Goal: Task Accomplishment & Management: Manage account settings

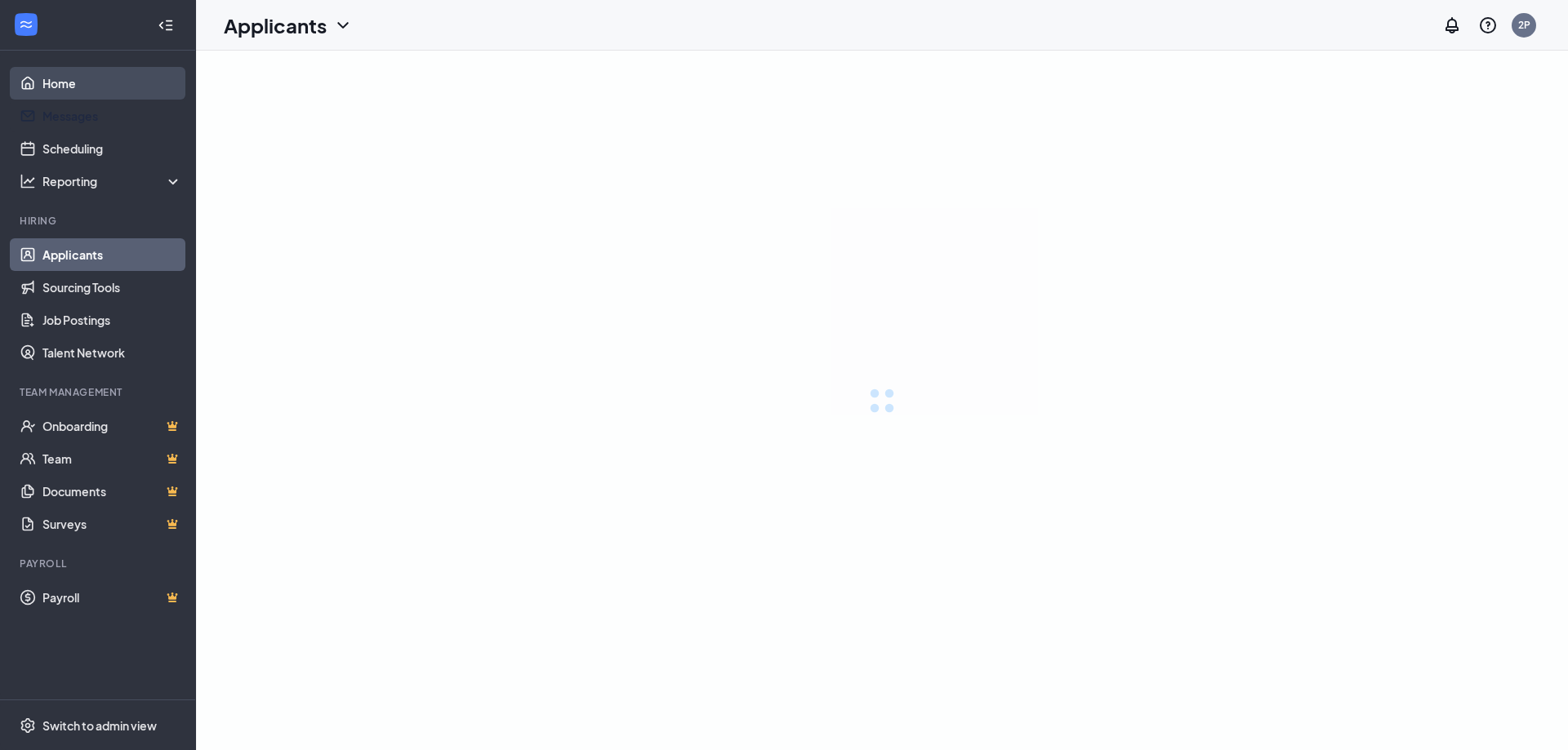
click at [91, 90] on link "Home" at bounding box center [112, 83] width 140 height 32
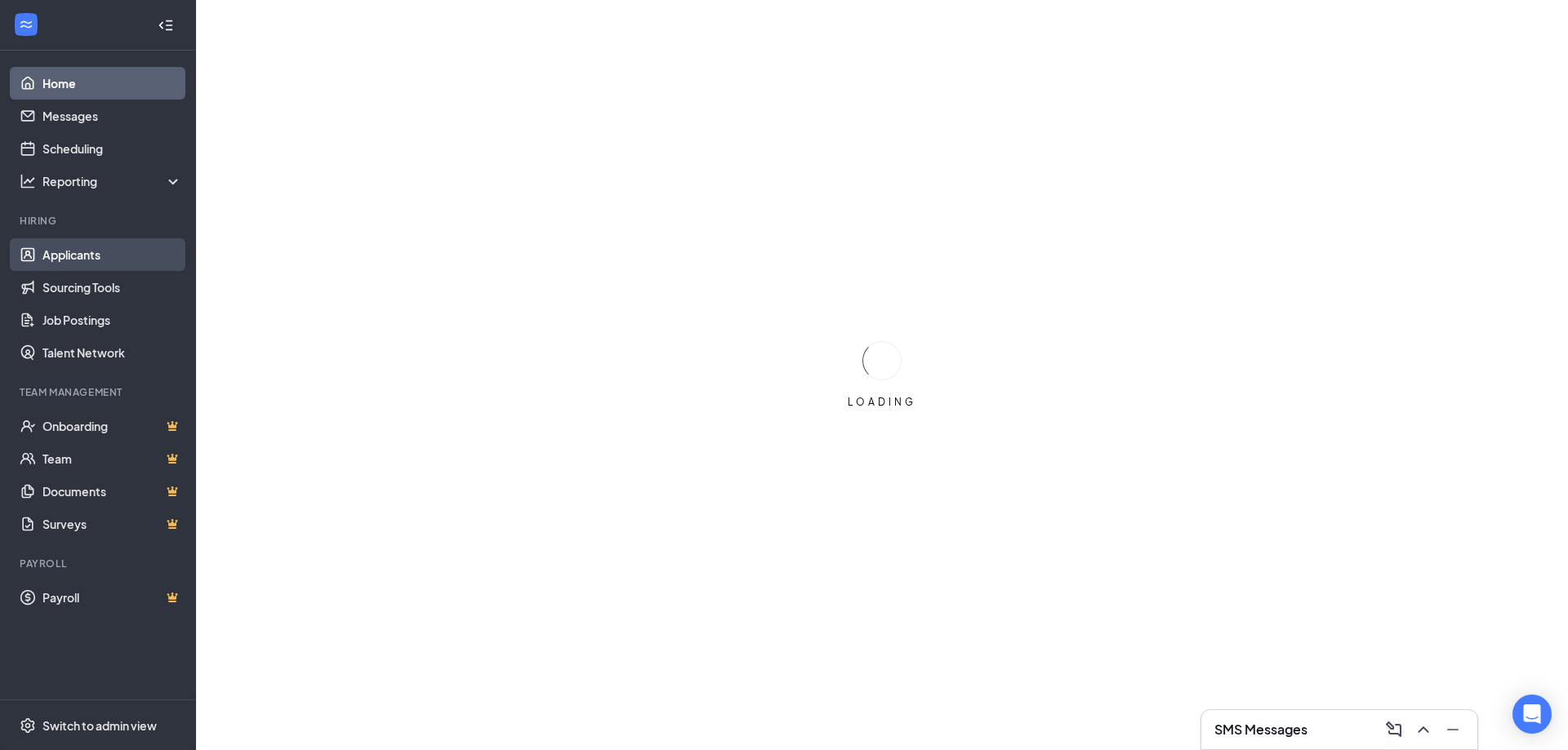
click at [76, 262] on link "Applicants" at bounding box center [112, 254] width 140 height 32
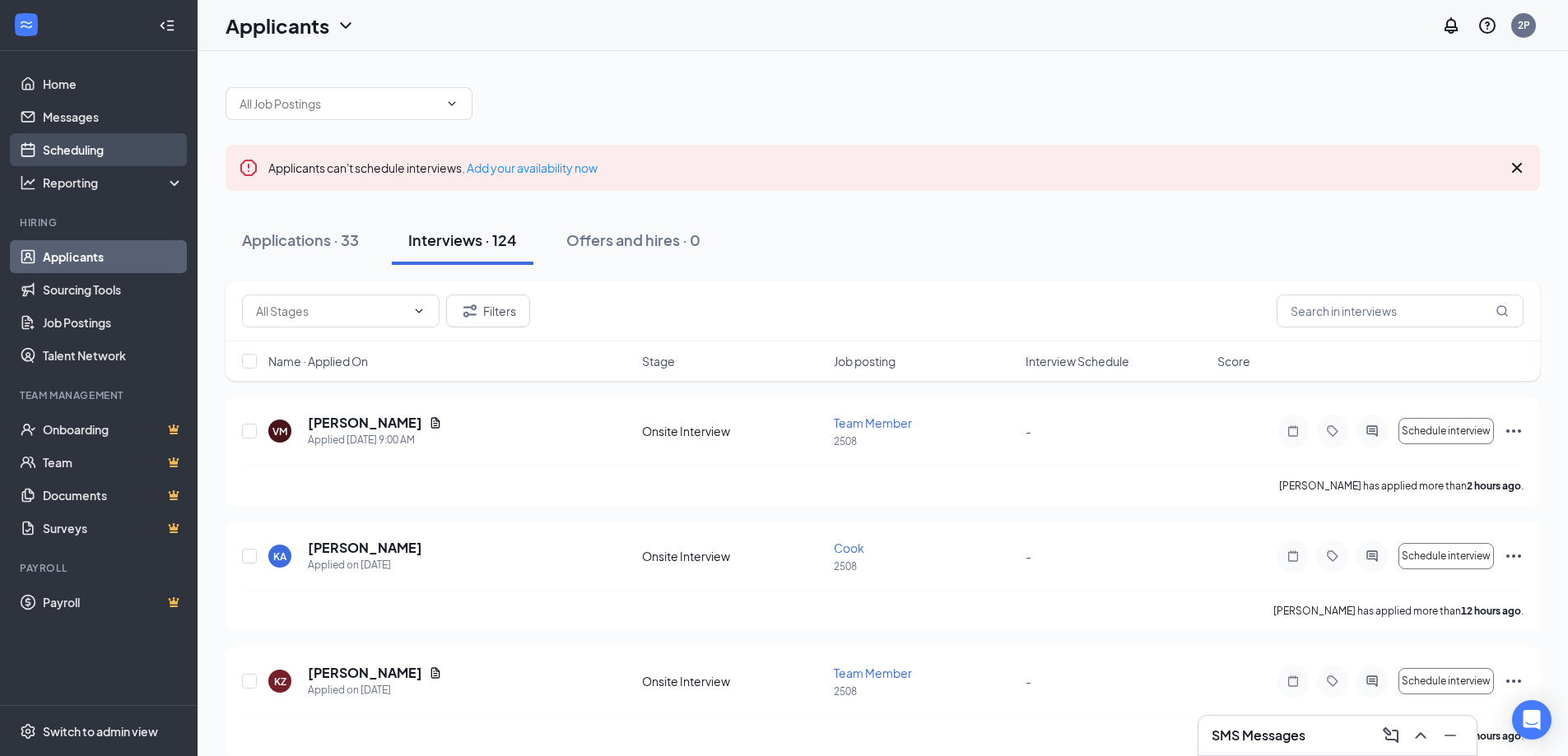
click at [103, 145] on link "Scheduling" at bounding box center [113, 150] width 141 height 33
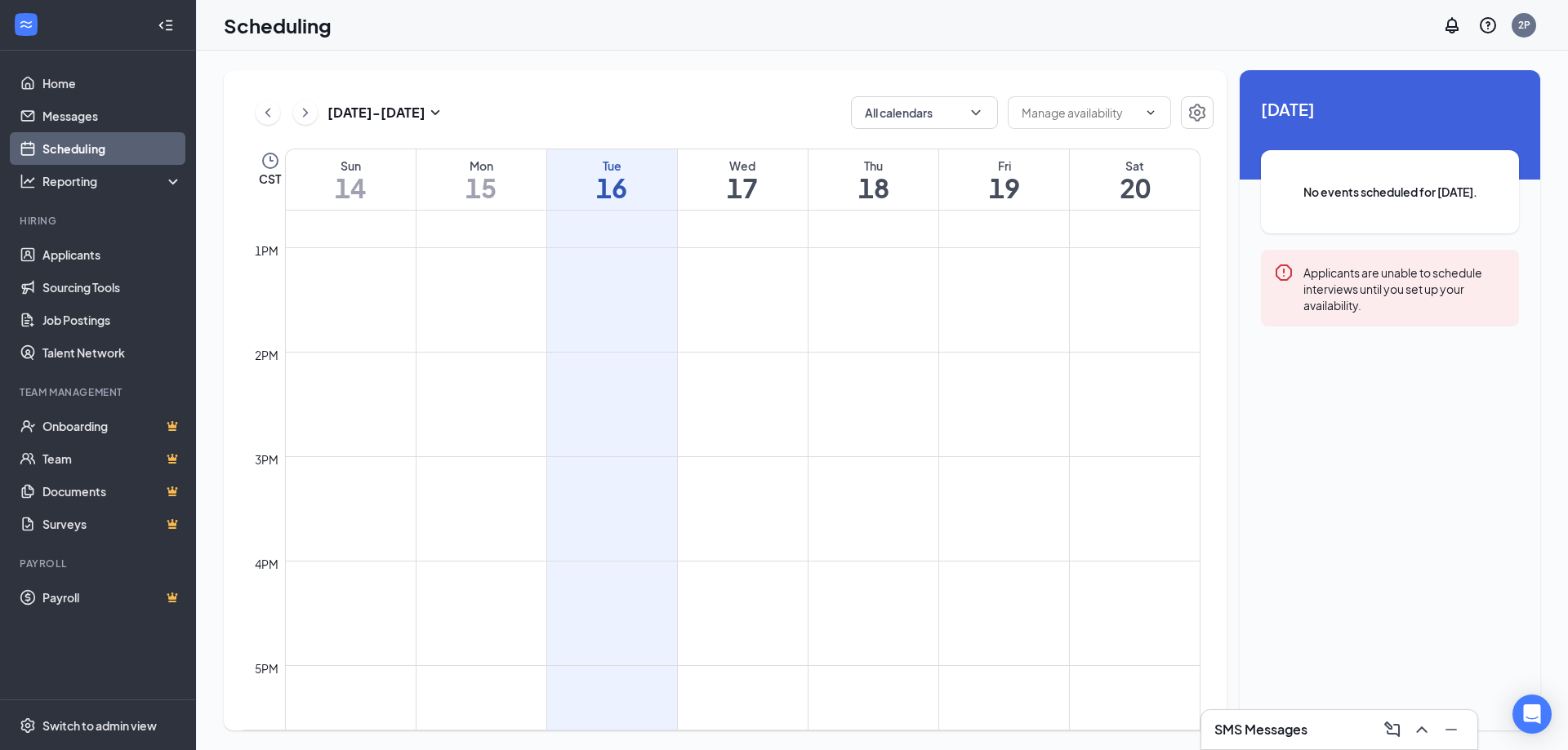
scroll to position [1293, 0]
click at [312, 104] on icon "ChevronRight" at bounding box center [305, 112] width 16 height 20
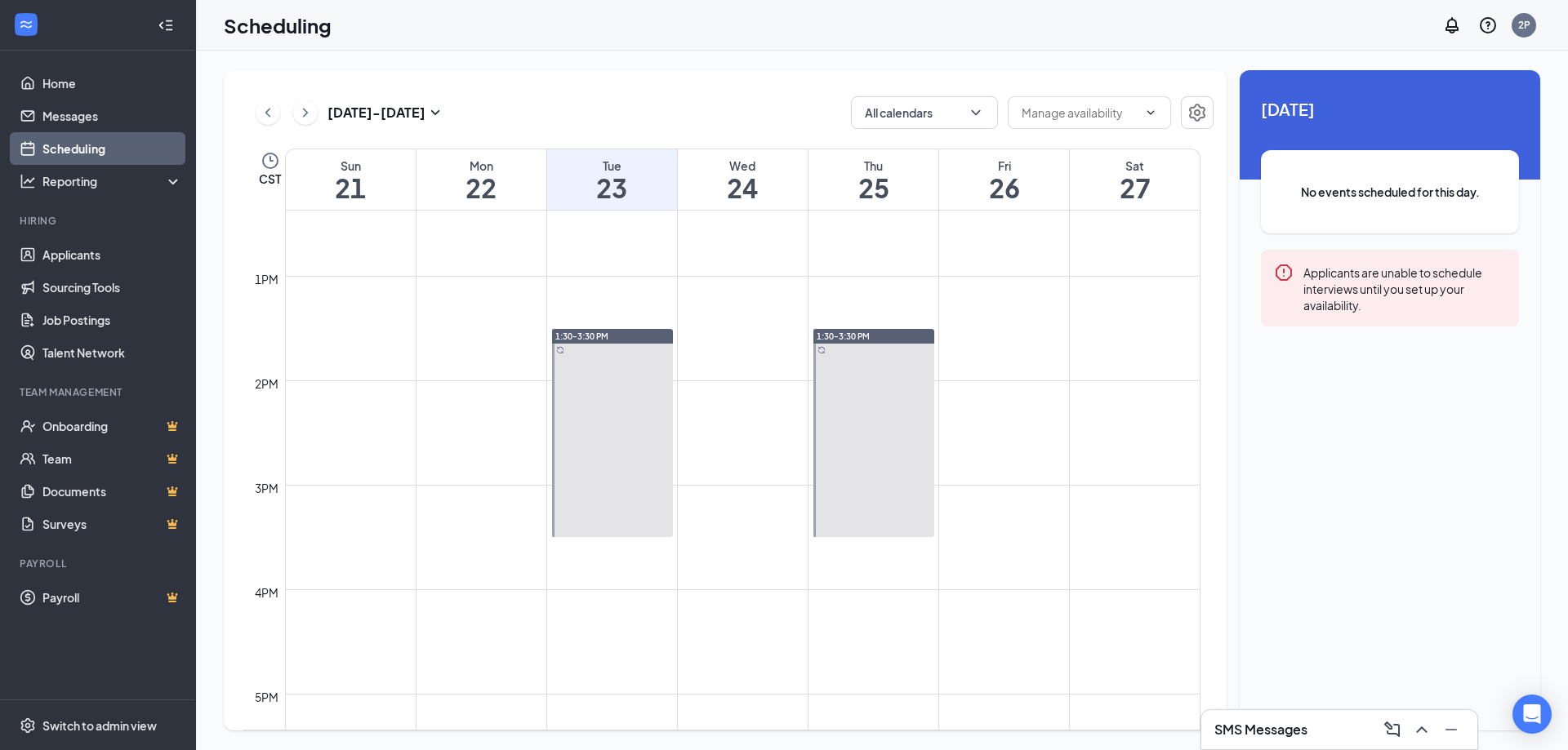
scroll to position [1293, 0]
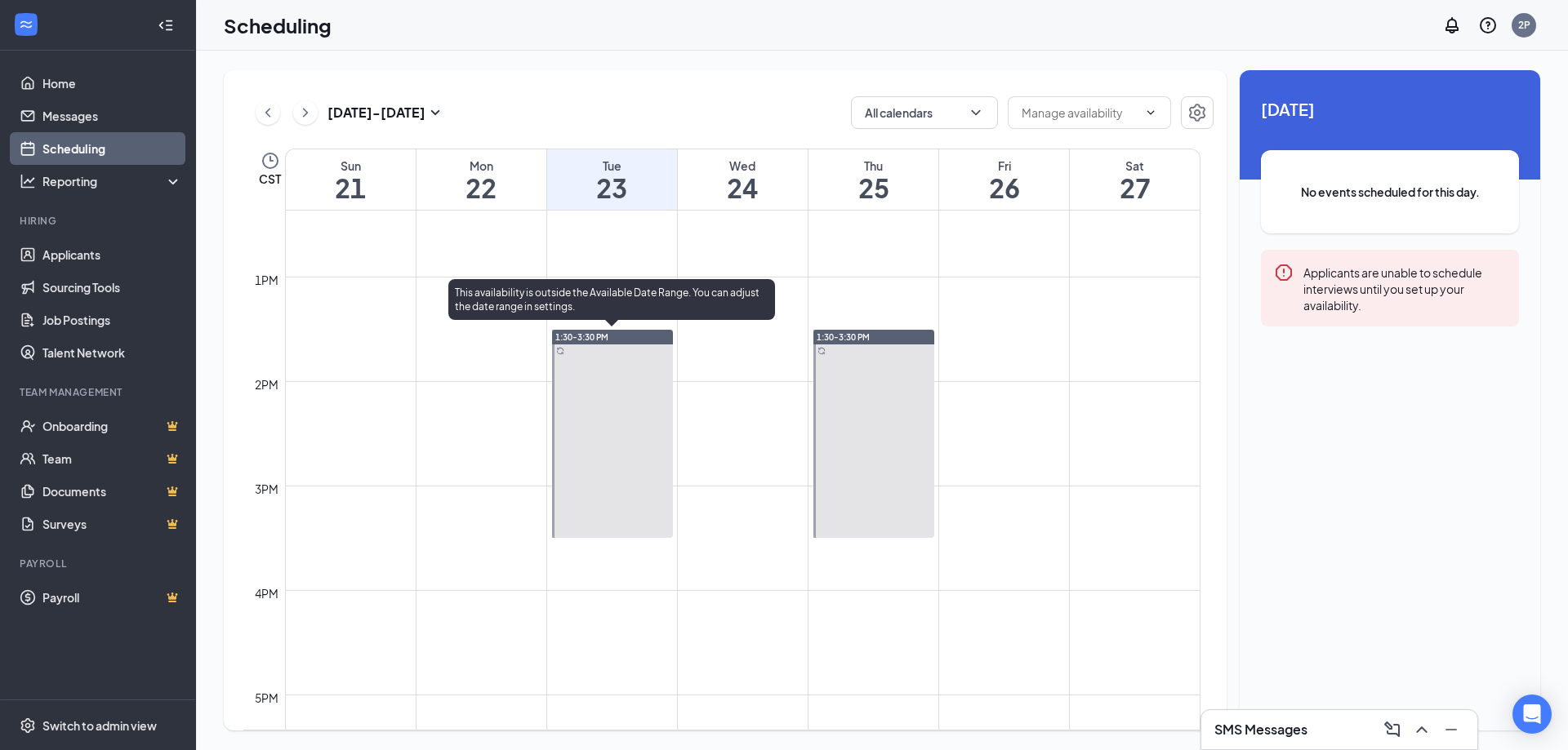
click at [641, 401] on div at bounding box center [613, 434] width 121 height 208
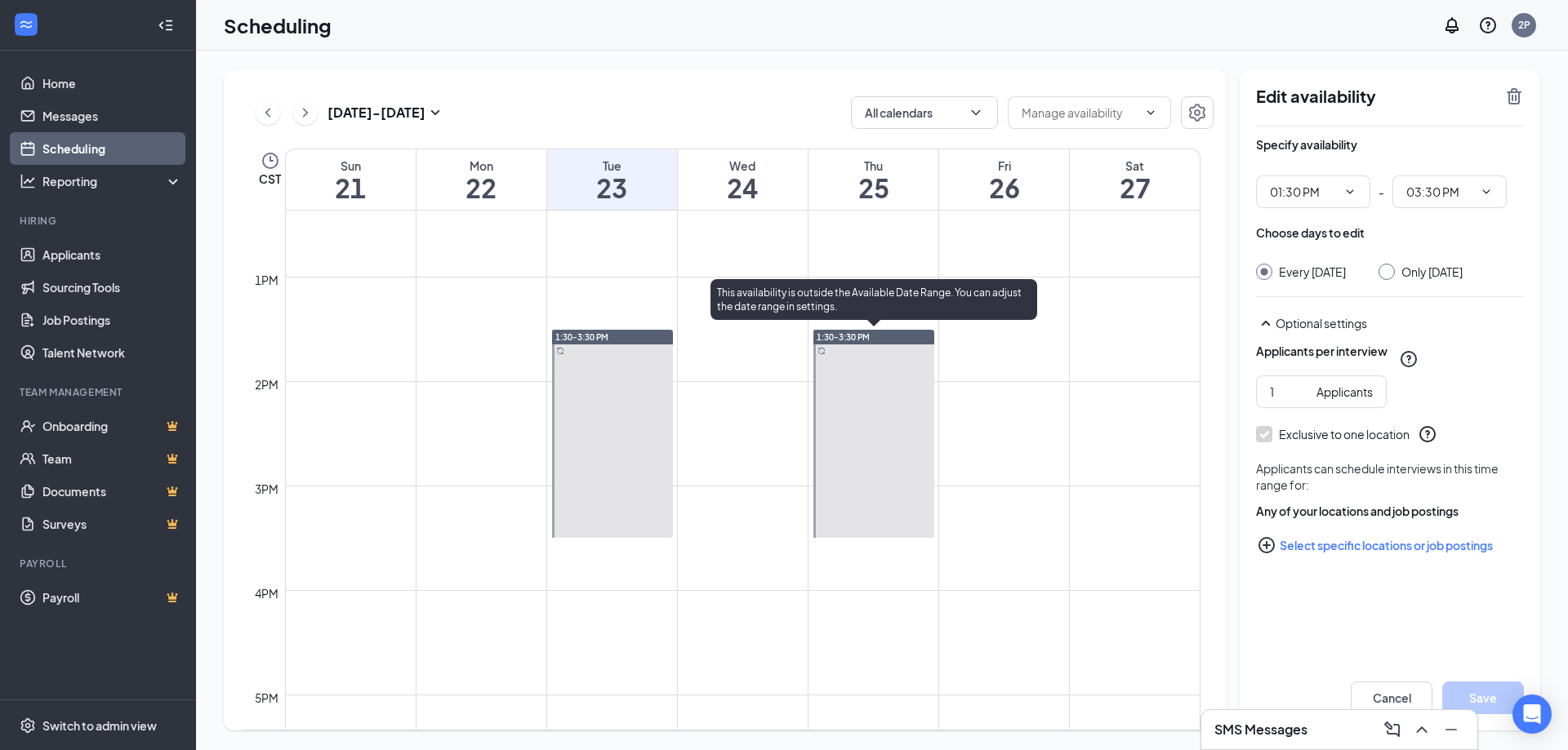
click at [881, 341] on div "1:30-3:30 PM" at bounding box center [874, 337] width 121 height 14
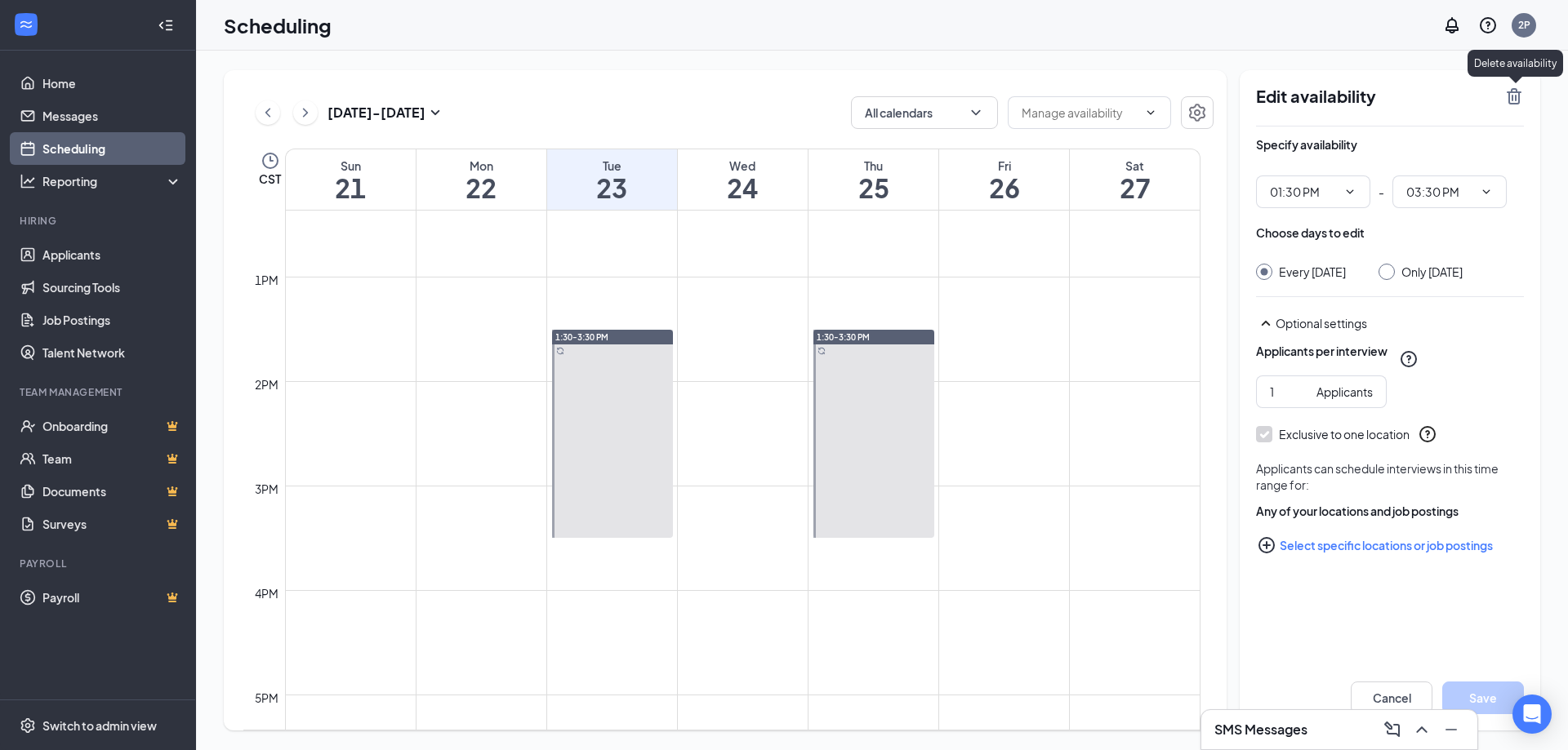
click at [1508, 95] on icon "TrashOutline" at bounding box center [1514, 96] width 20 height 20
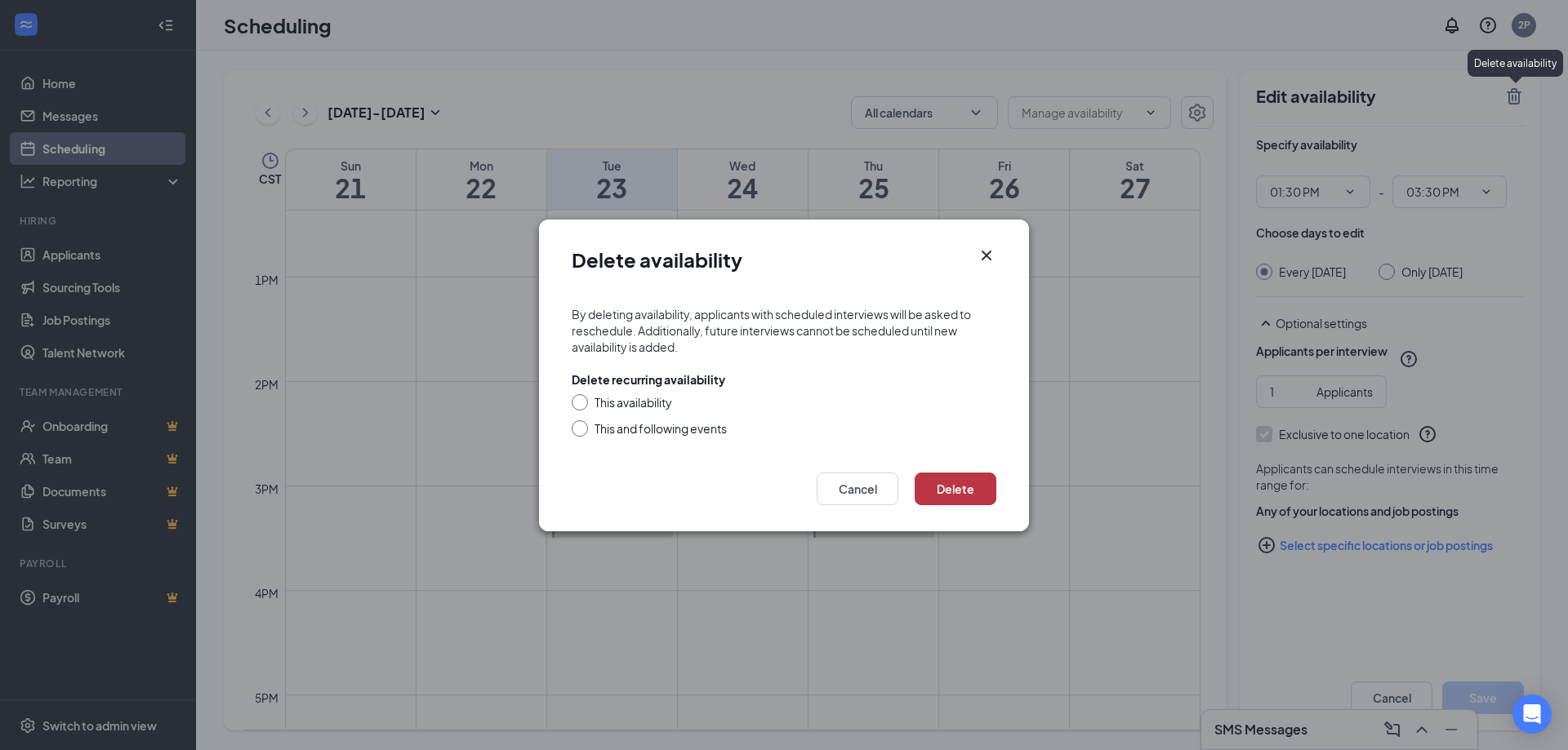
click at [967, 478] on button "Delete" at bounding box center [955, 489] width 82 height 32
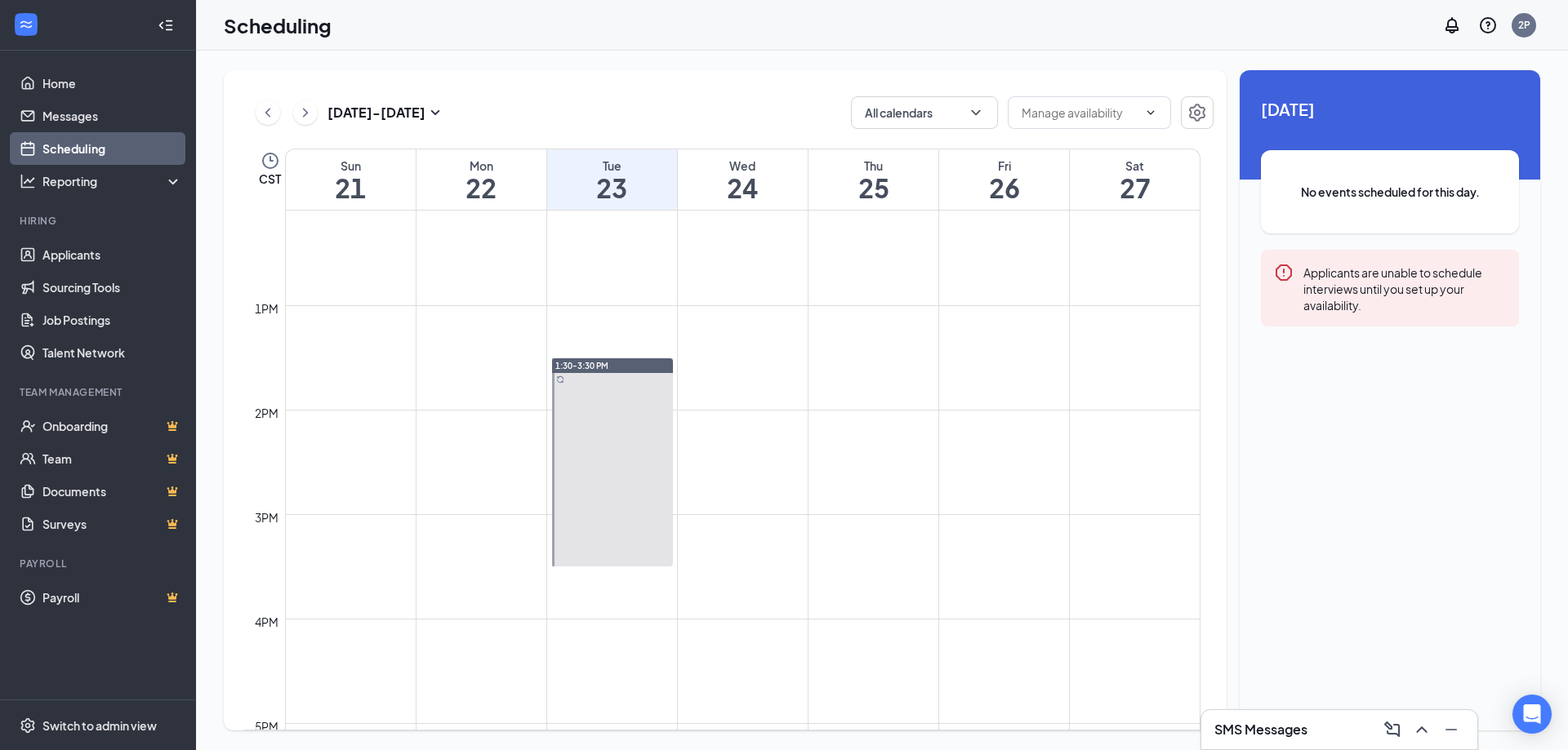
scroll to position [1293, 0]
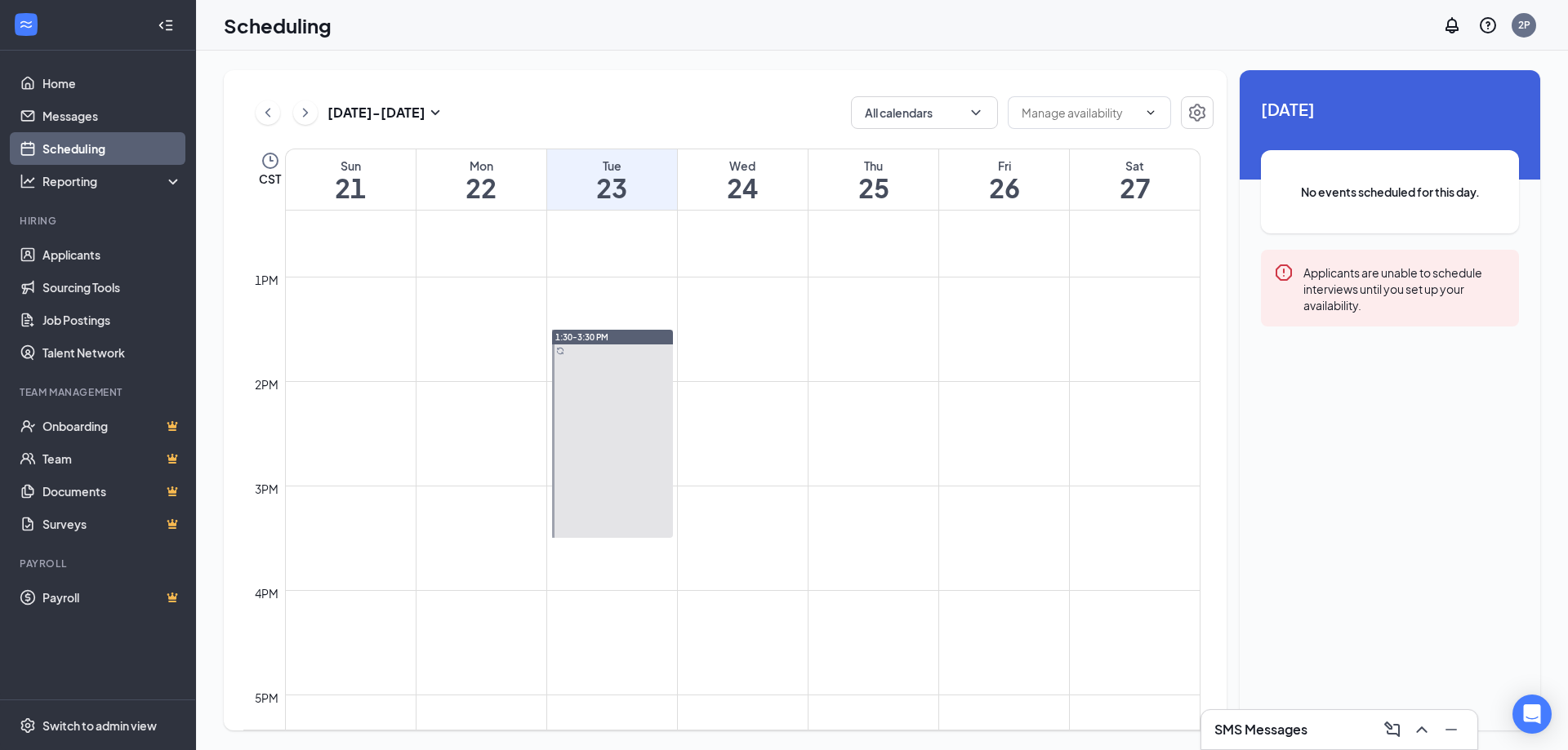
click at [309, 116] on icon "ChevronRight" at bounding box center [305, 112] width 16 height 20
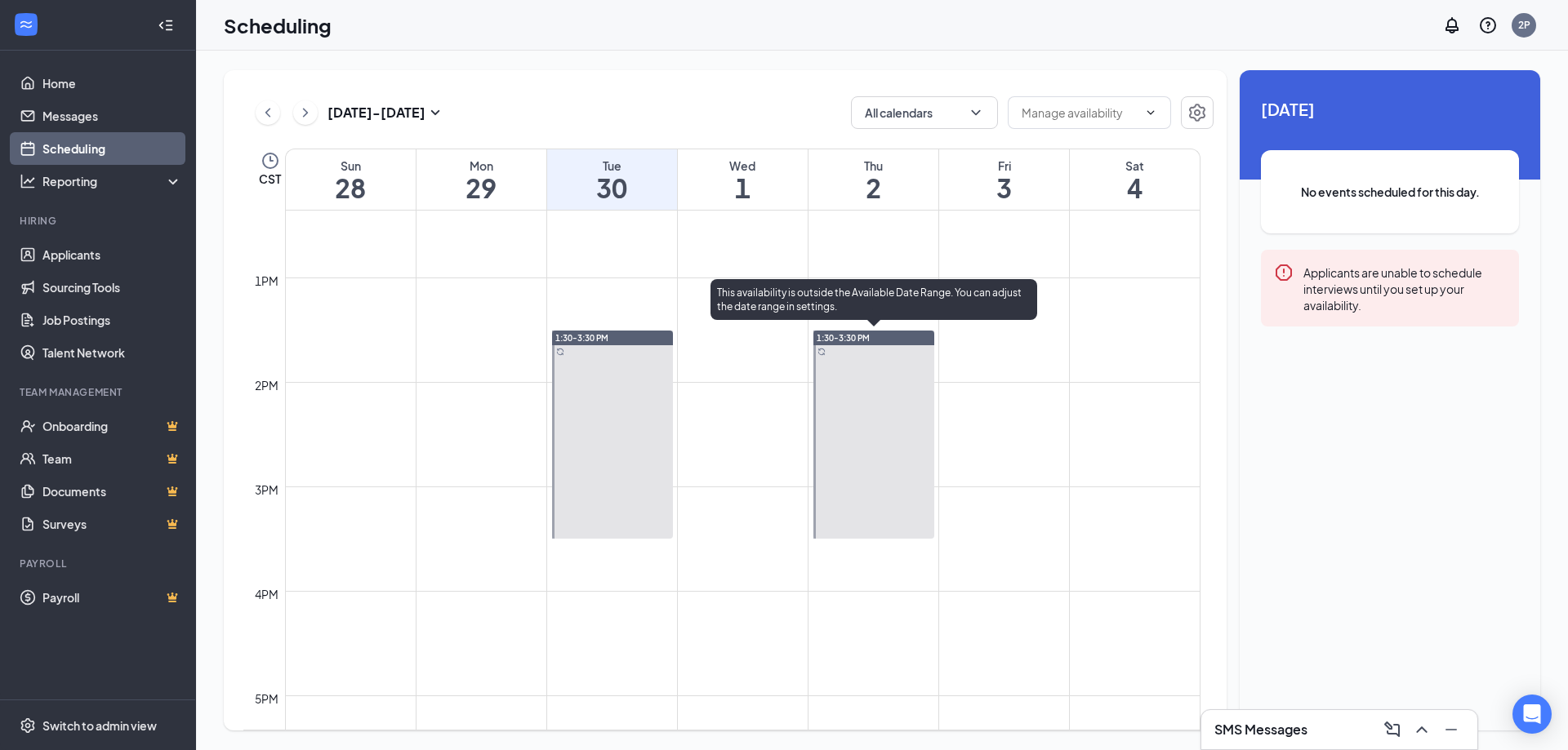
scroll to position [1293, 0]
click at [870, 338] on div "1:30-3:30 PM" at bounding box center [874, 337] width 121 height 14
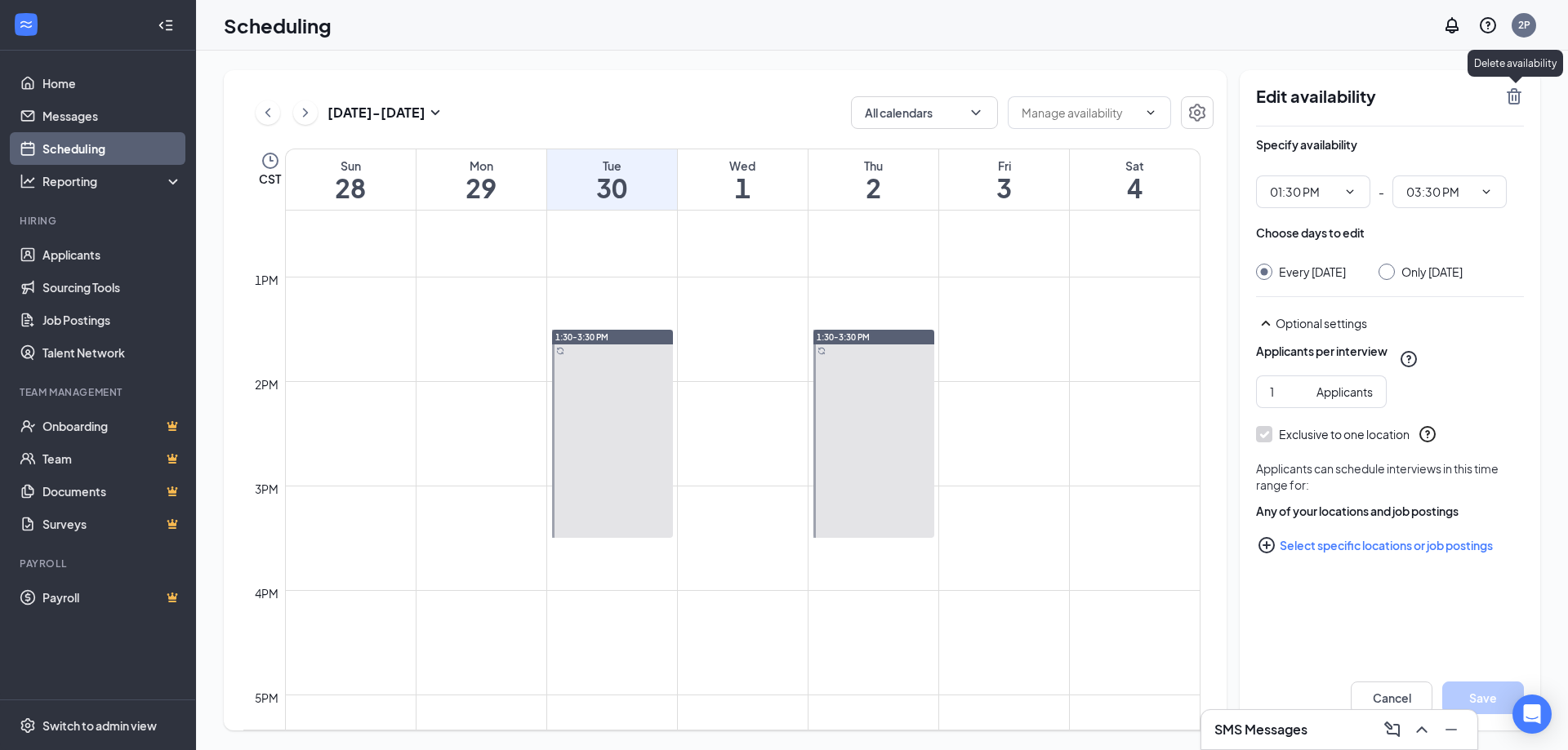
click at [1521, 93] on icon "TrashOutline" at bounding box center [1514, 96] width 20 height 20
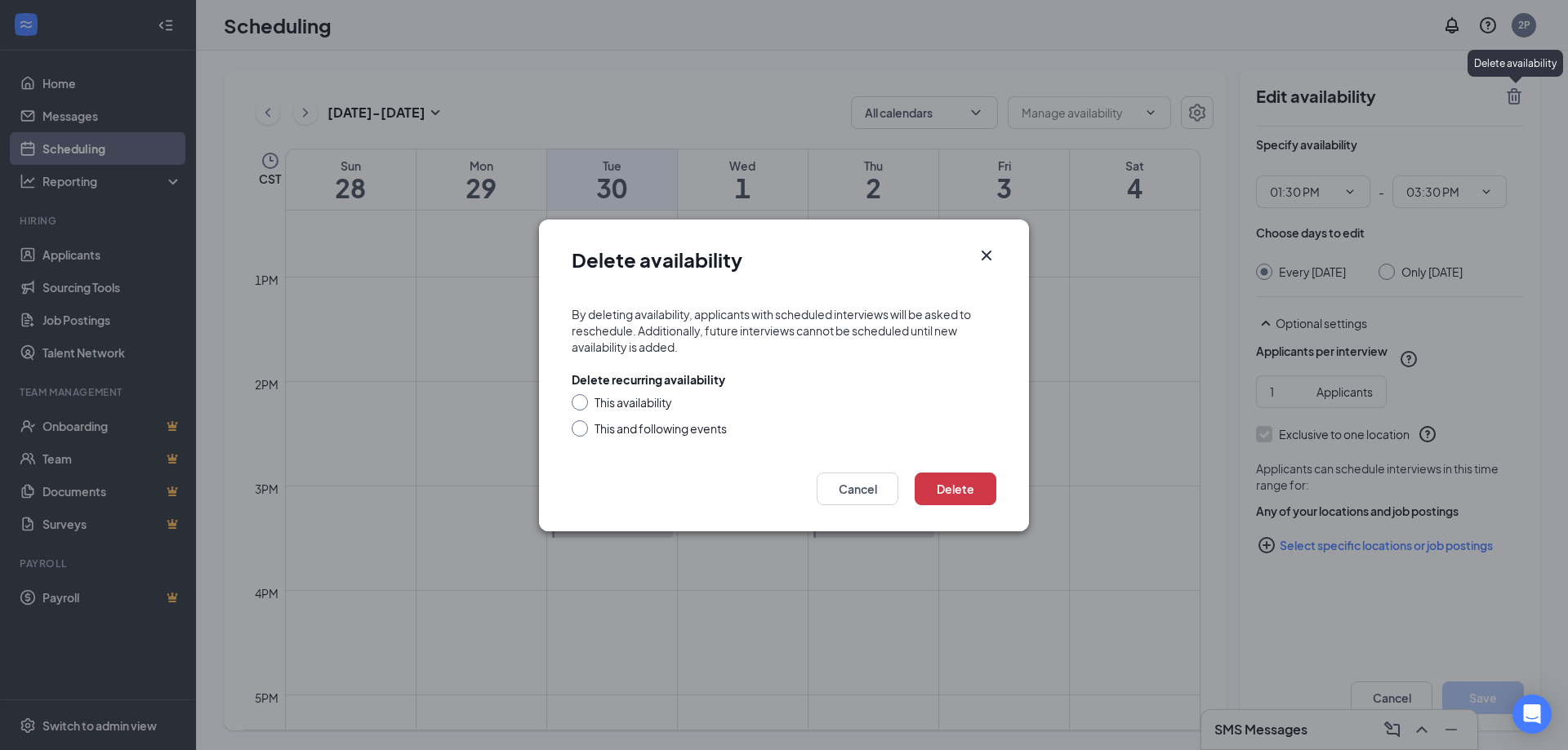
click at [647, 434] on div "This and following events" at bounding box center [661, 428] width 133 height 16
click at [583, 432] on input "This and following events" at bounding box center [577, 425] width 11 height 11
radio input "true"
click at [952, 483] on button "Delete" at bounding box center [955, 489] width 82 height 32
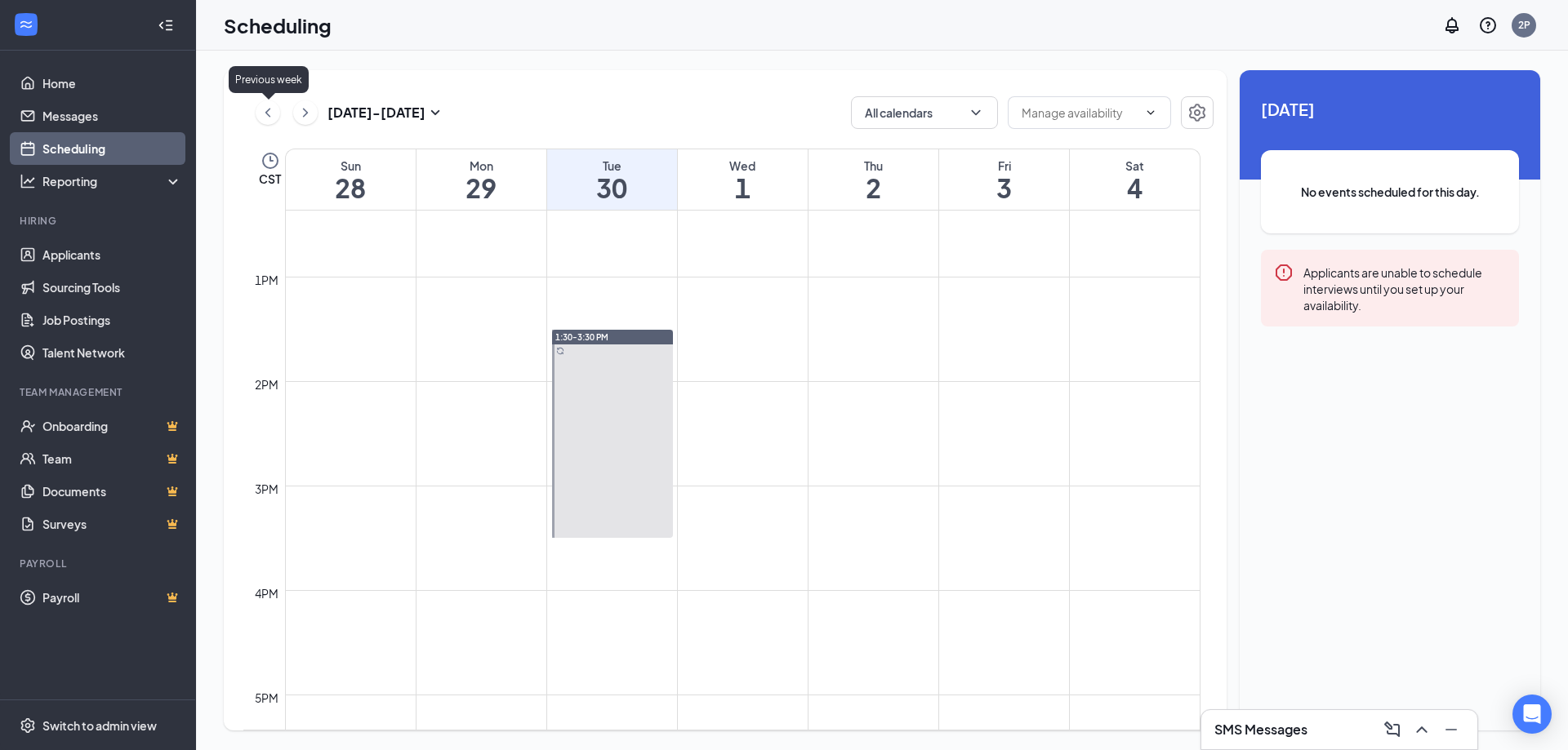
click at [263, 109] on icon "ChevronLeft" at bounding box center [267, 112] width 16 height 20
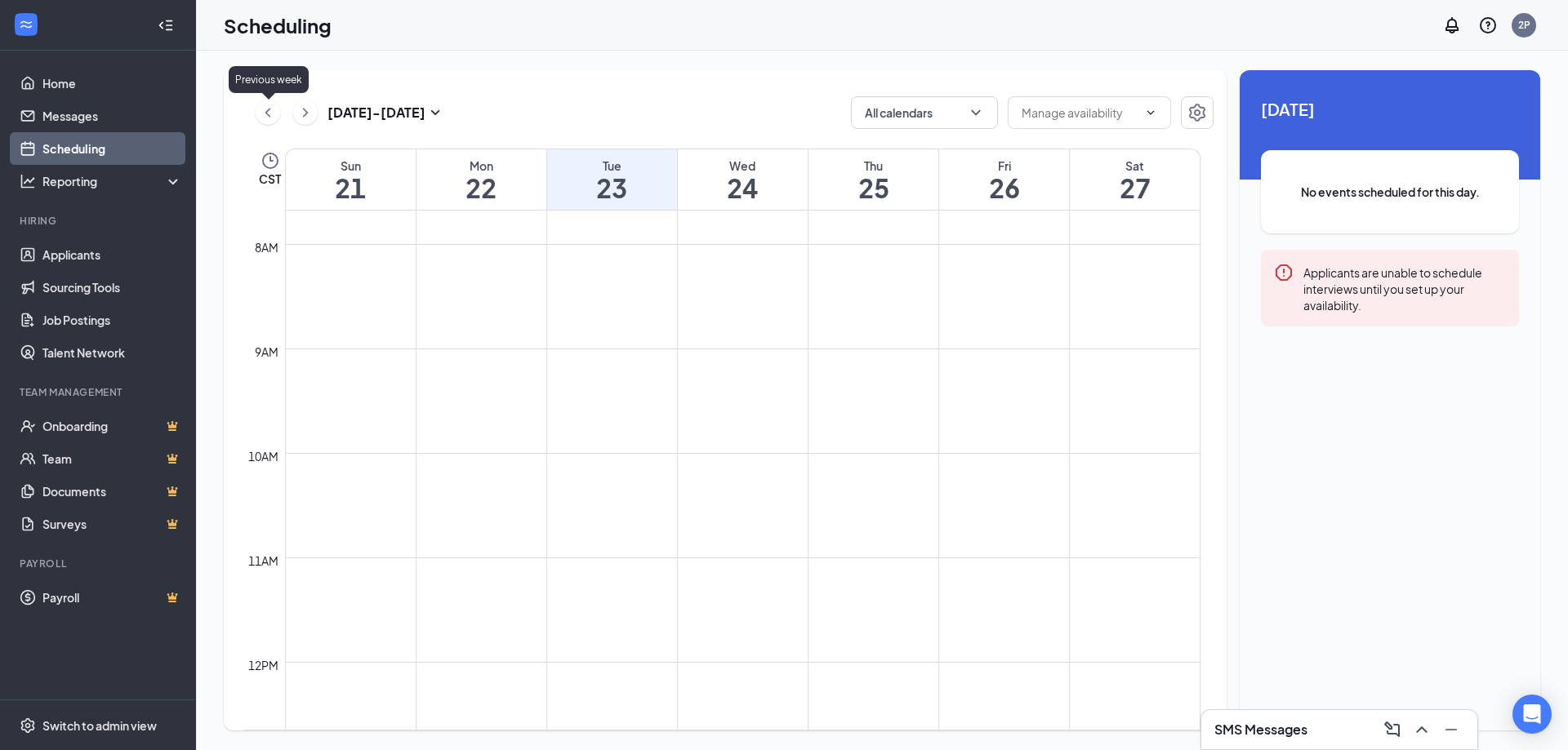
click at [263, 109] on icon "ChevronLeft" at bounding box center [267, 112] width 16 height 20
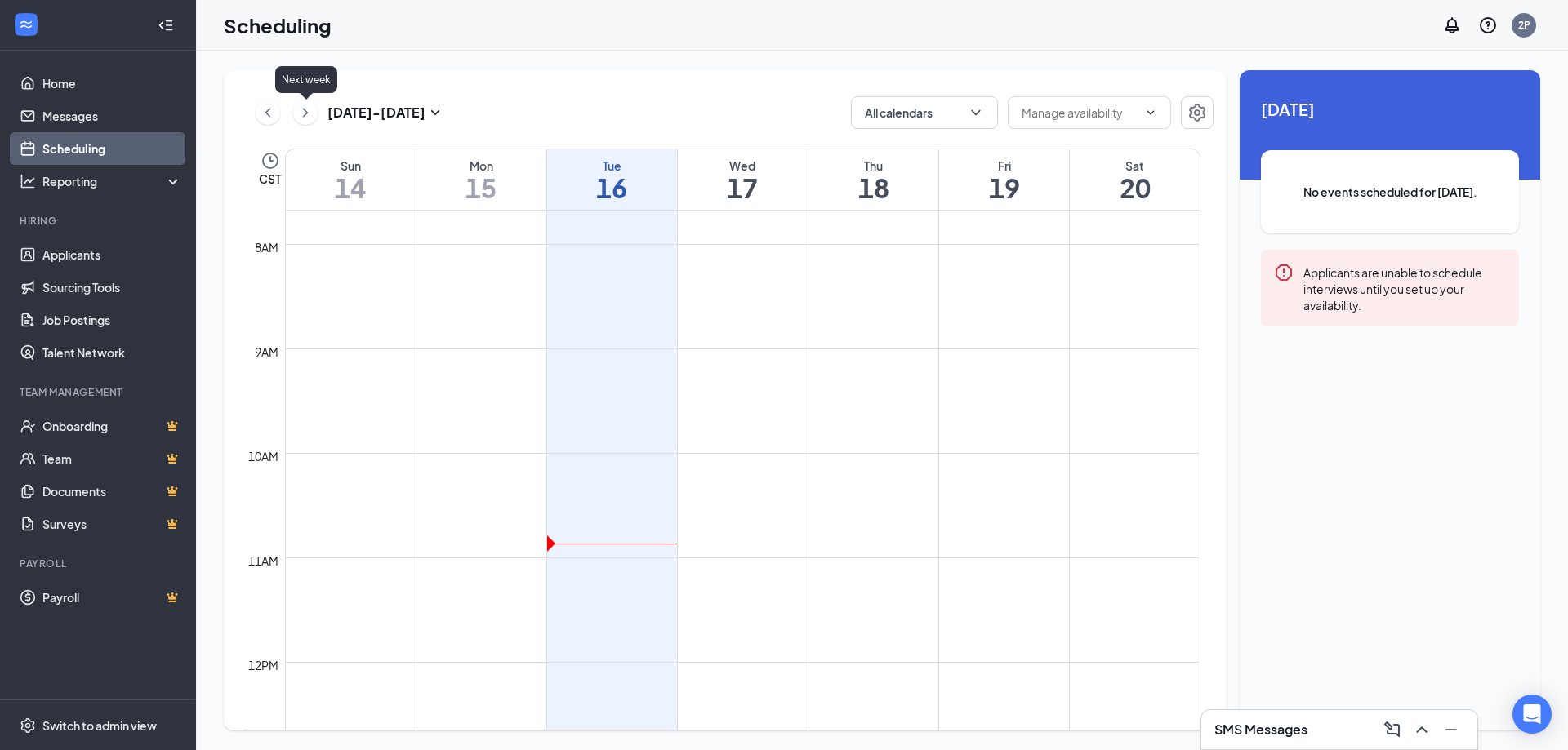
click at [306, 121] on icon "ChevronRight" at bounding box center [305, 112] width 16 height 20
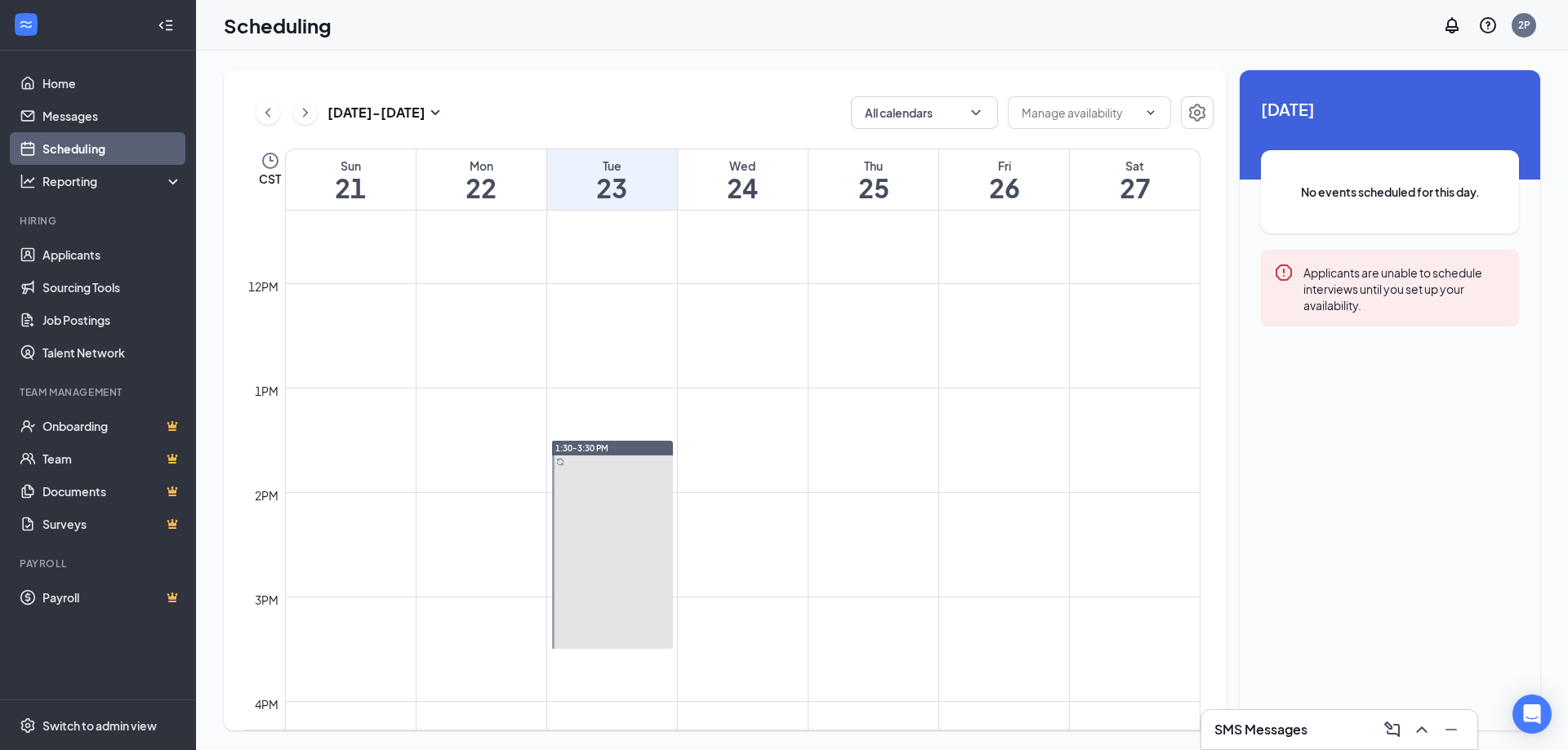
scroll to position [1211, 0]
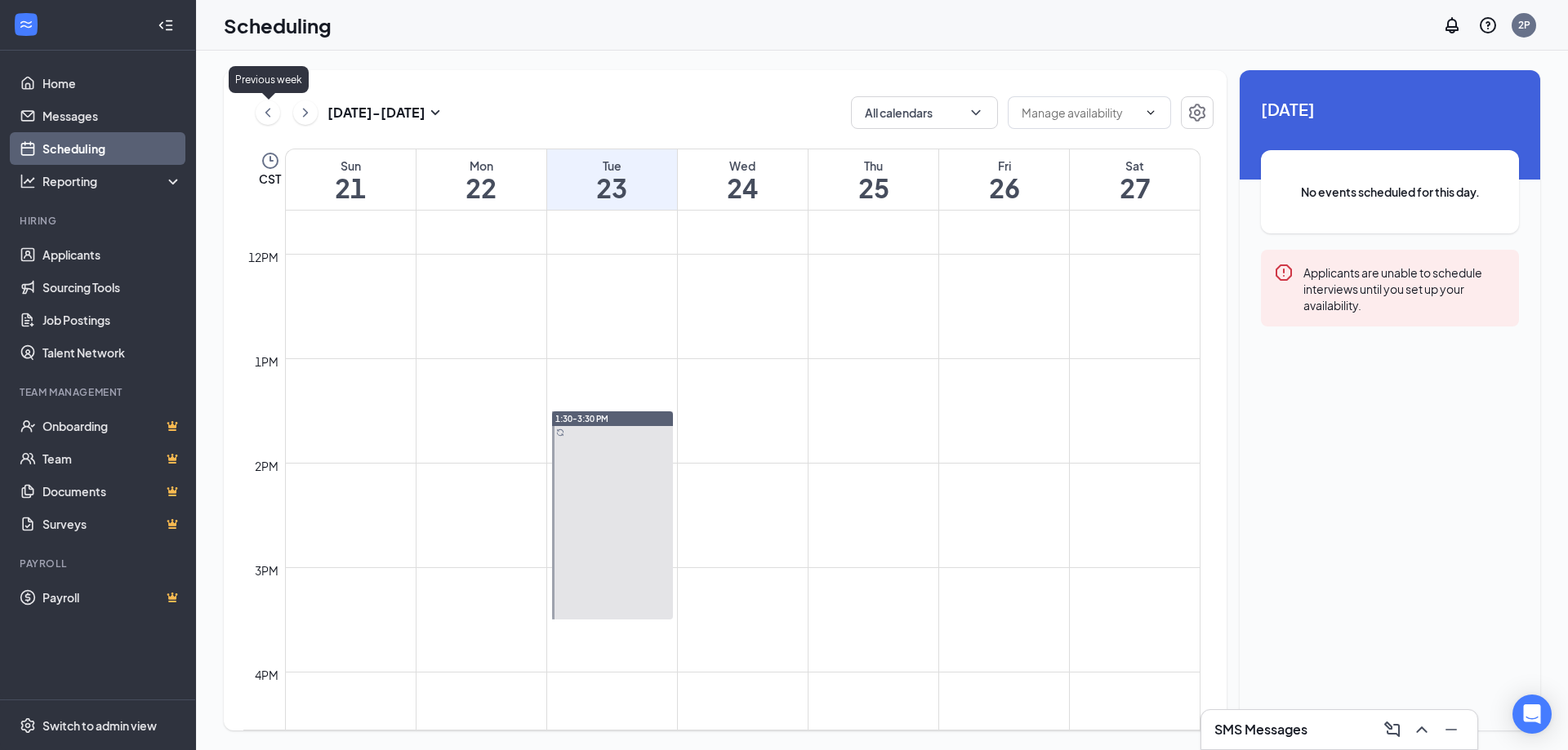
click at [260, 116] on icon "ChevronLeft" at bounding box center [267, 112] width 16 height 20
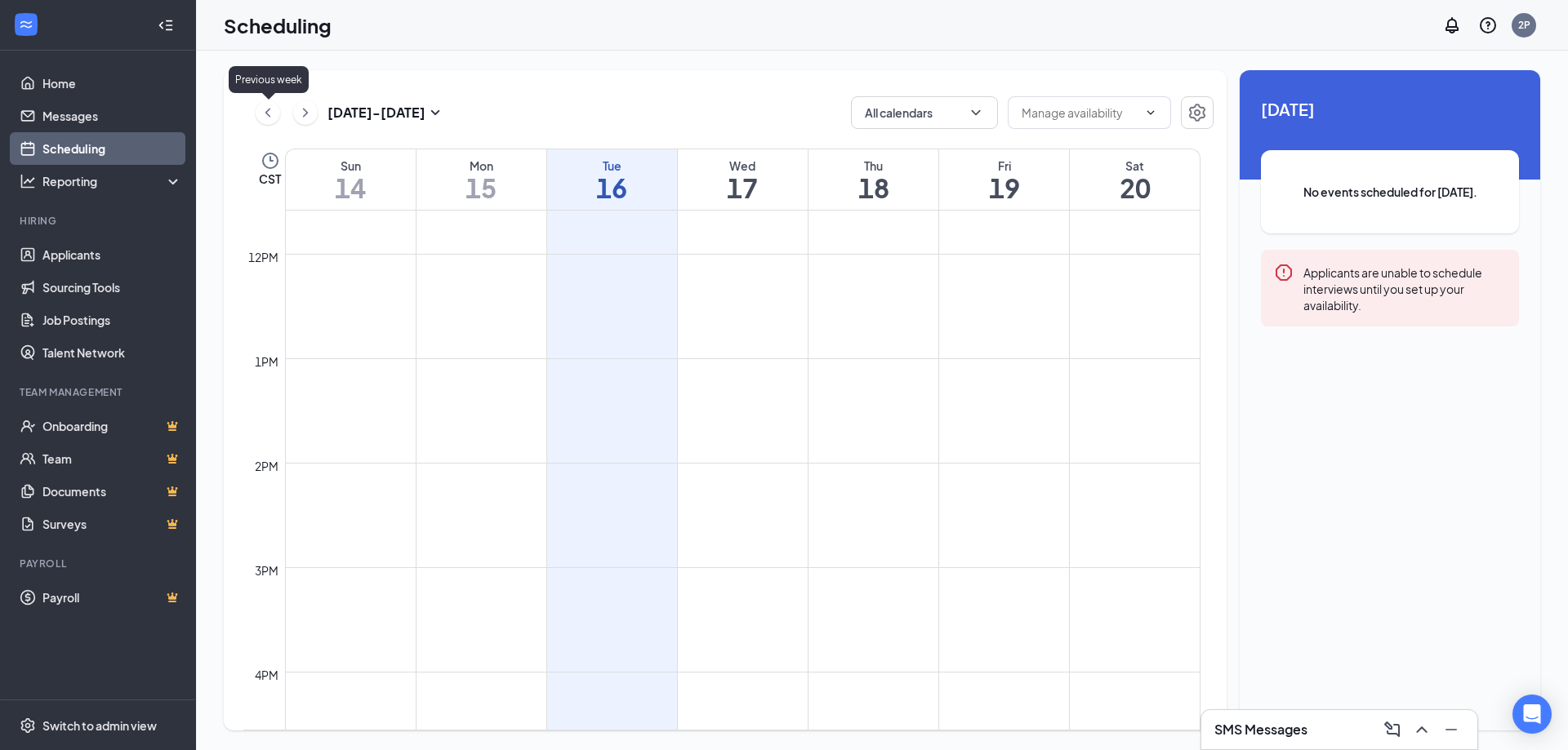
scroll to position [803, 0]
click at [305, 111] on icon "ChevronRight" at bounding box center [305, 112] width 16 height 20
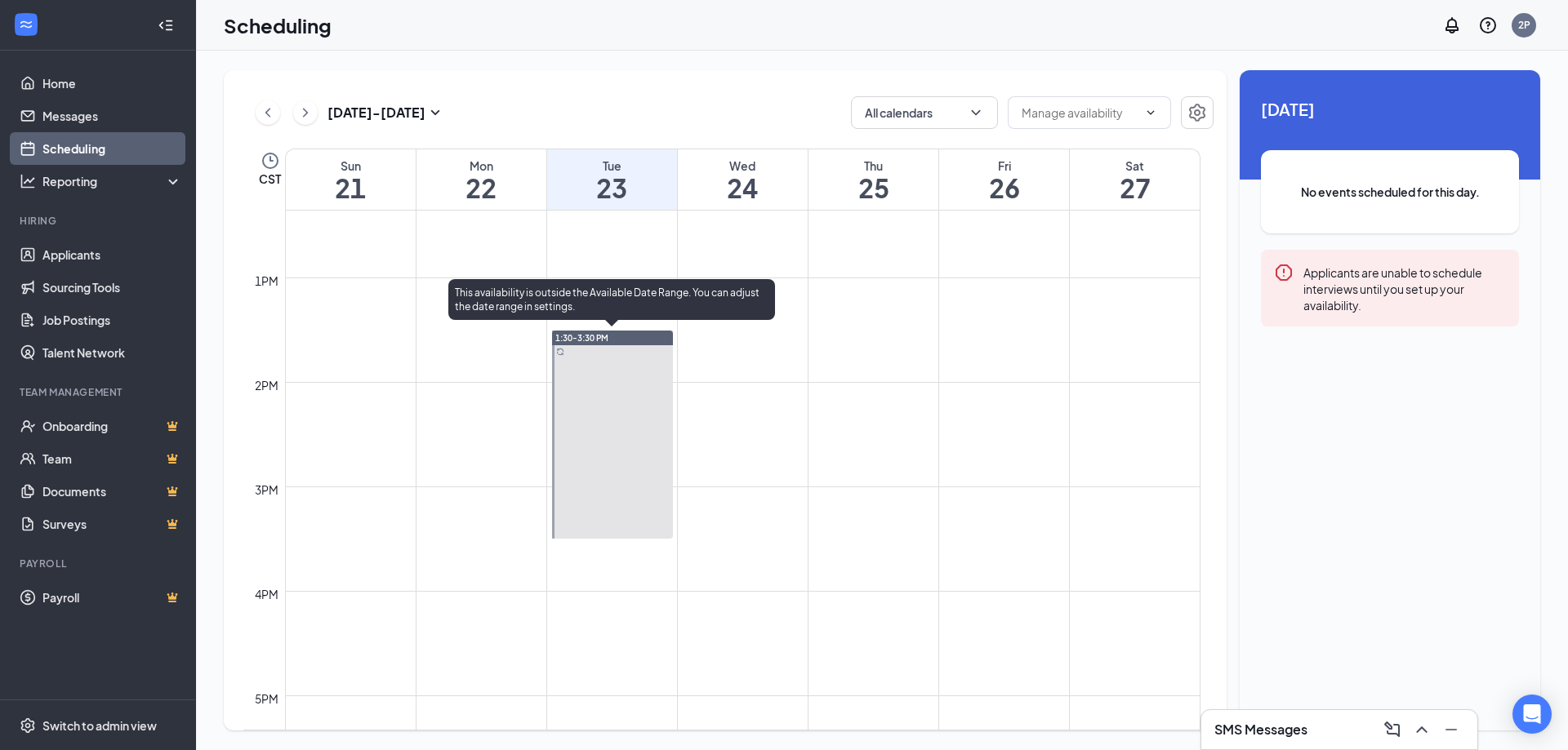
scroll to position [1293, 0]
click at [621, 410] on div at bounding box center [613, 434] width 121 height 208
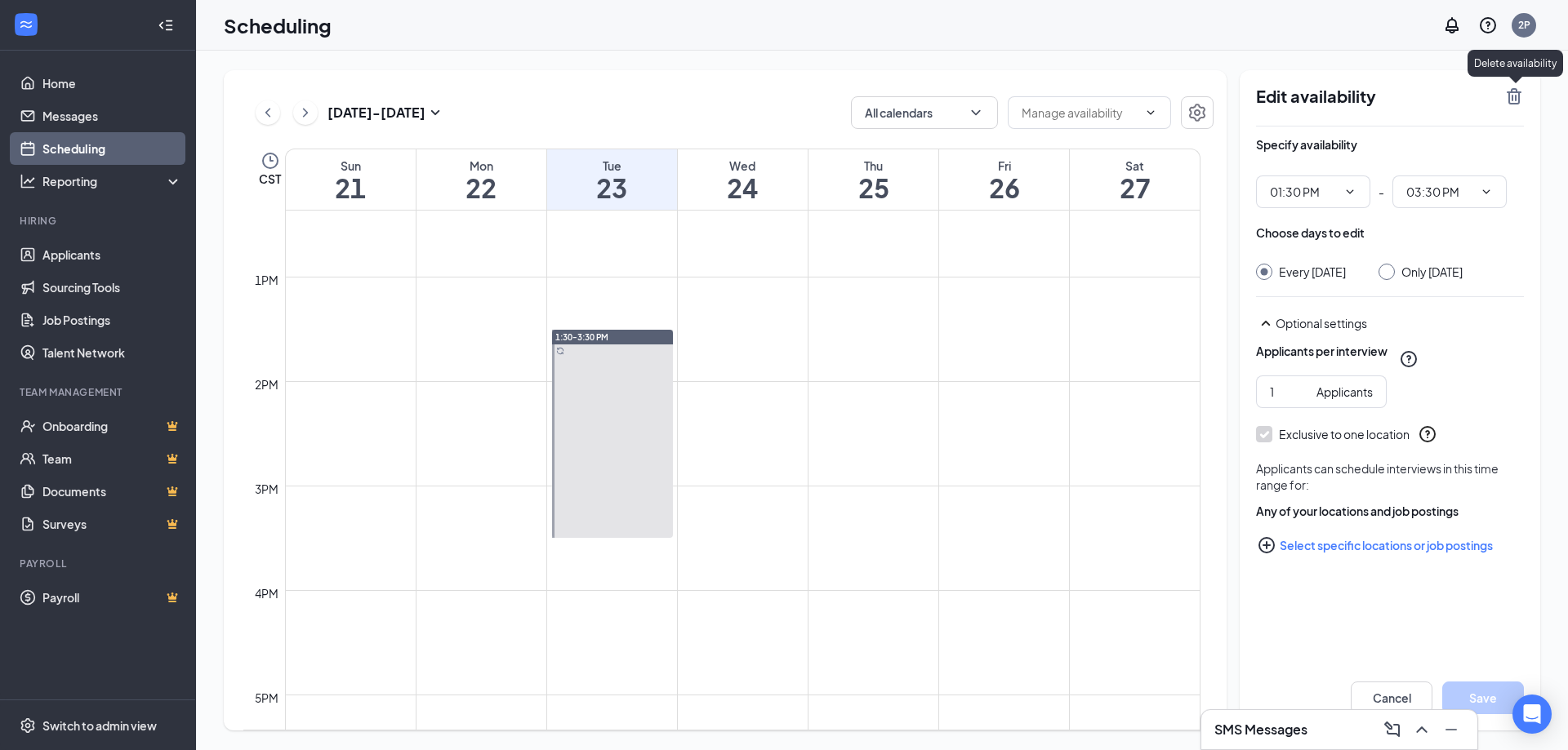
click at [1513, 93] on icon "TrashOutline" at bounding box center [1514, 96] width 14 height 16
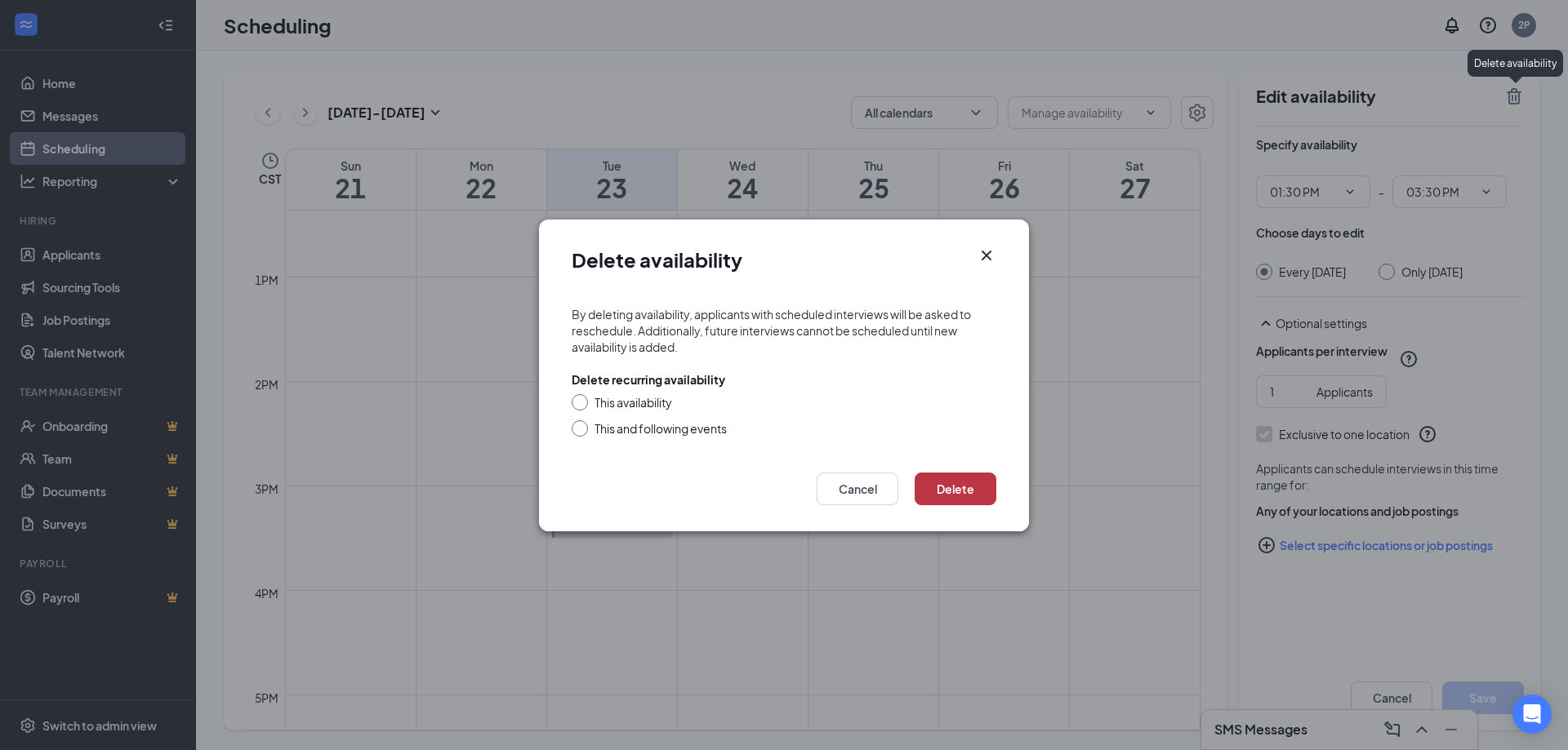
click at [941, 495] on button "Delete" at bounding box center [955, 489] width 82 height 32
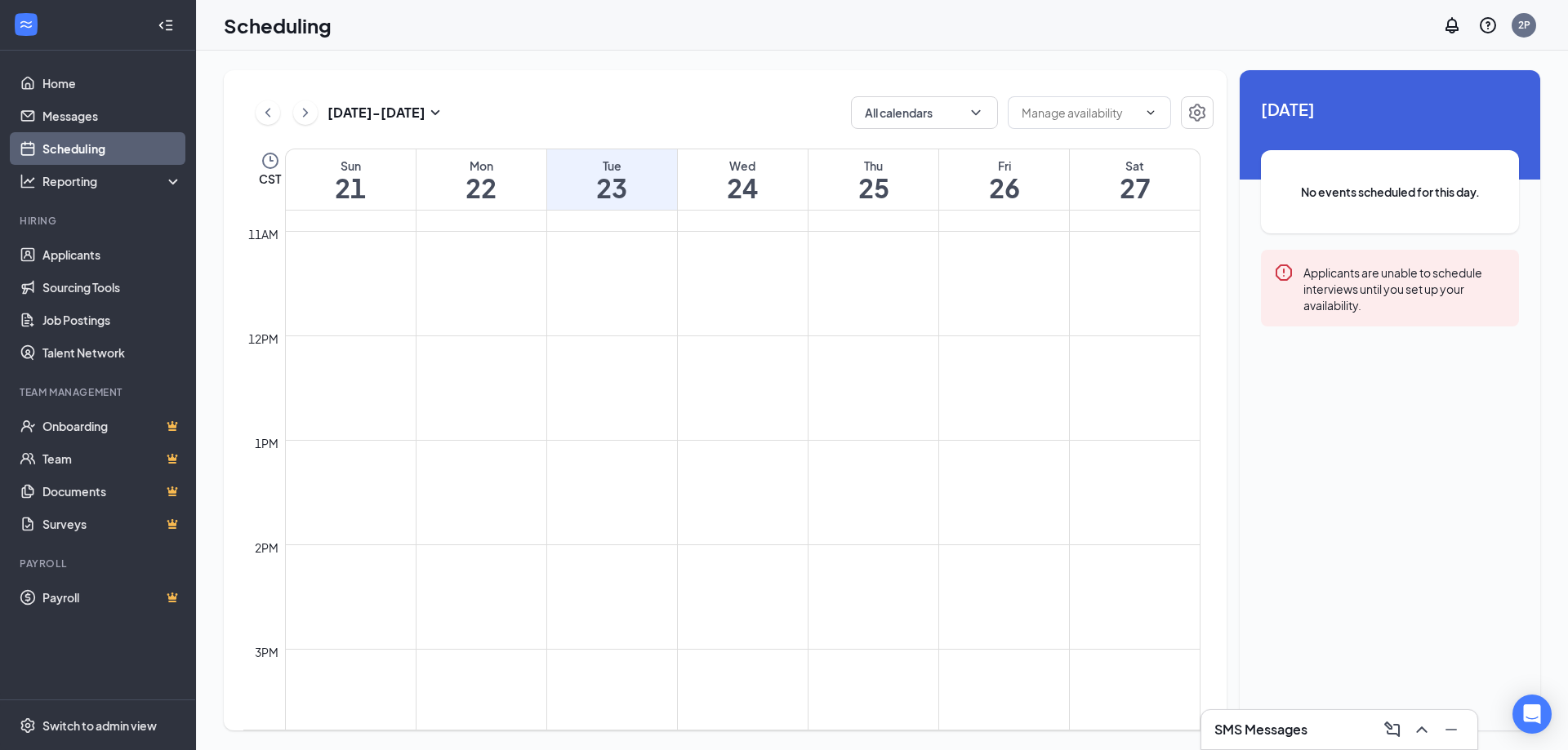
scroll to position [1211, 0]
click at [750, 361] on td at bounding box center [743, 371] width 915 height 26
click at [768, 188] on h1 "24" at bounding box center [743, 187] width 130 height 28
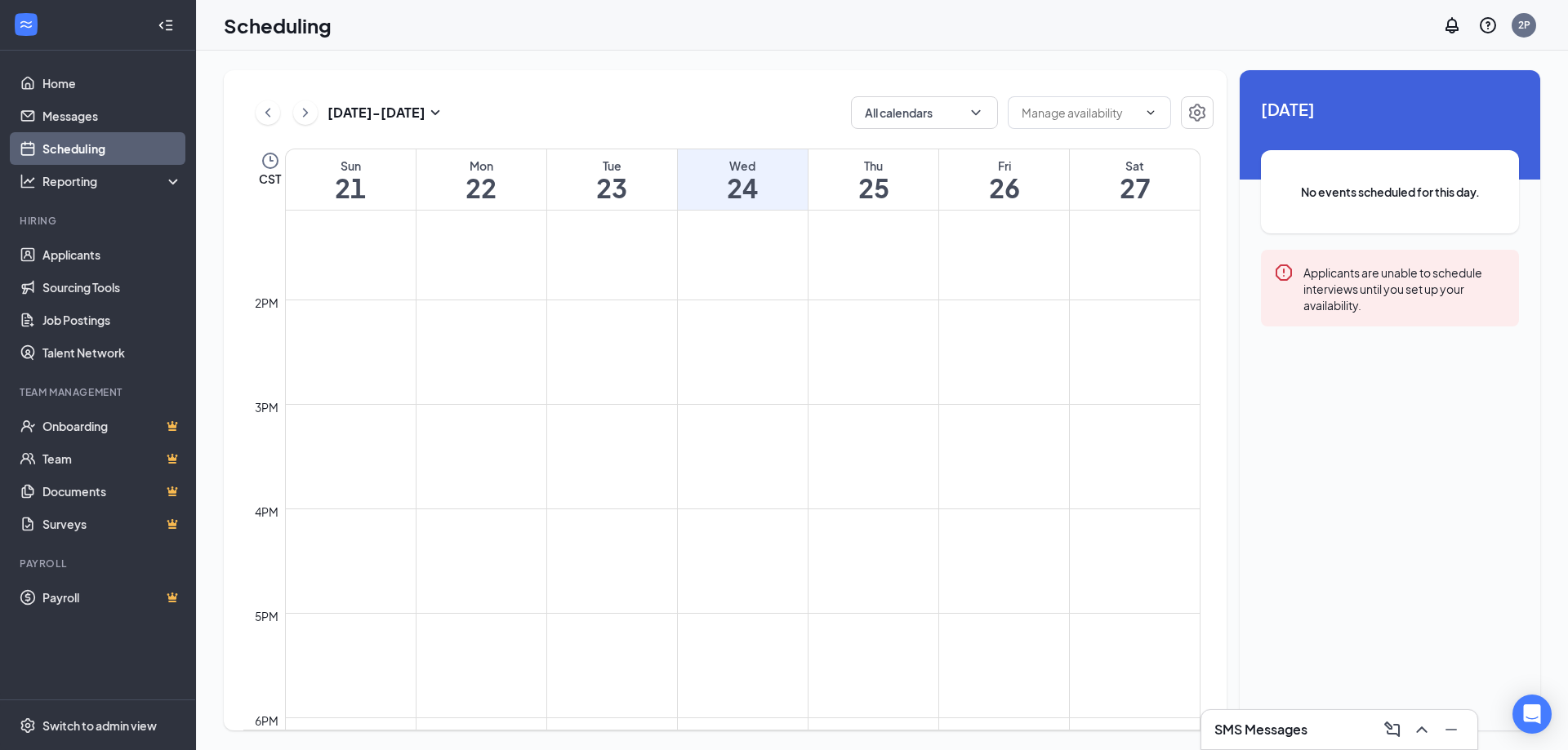
scroll to position [1293, 0]
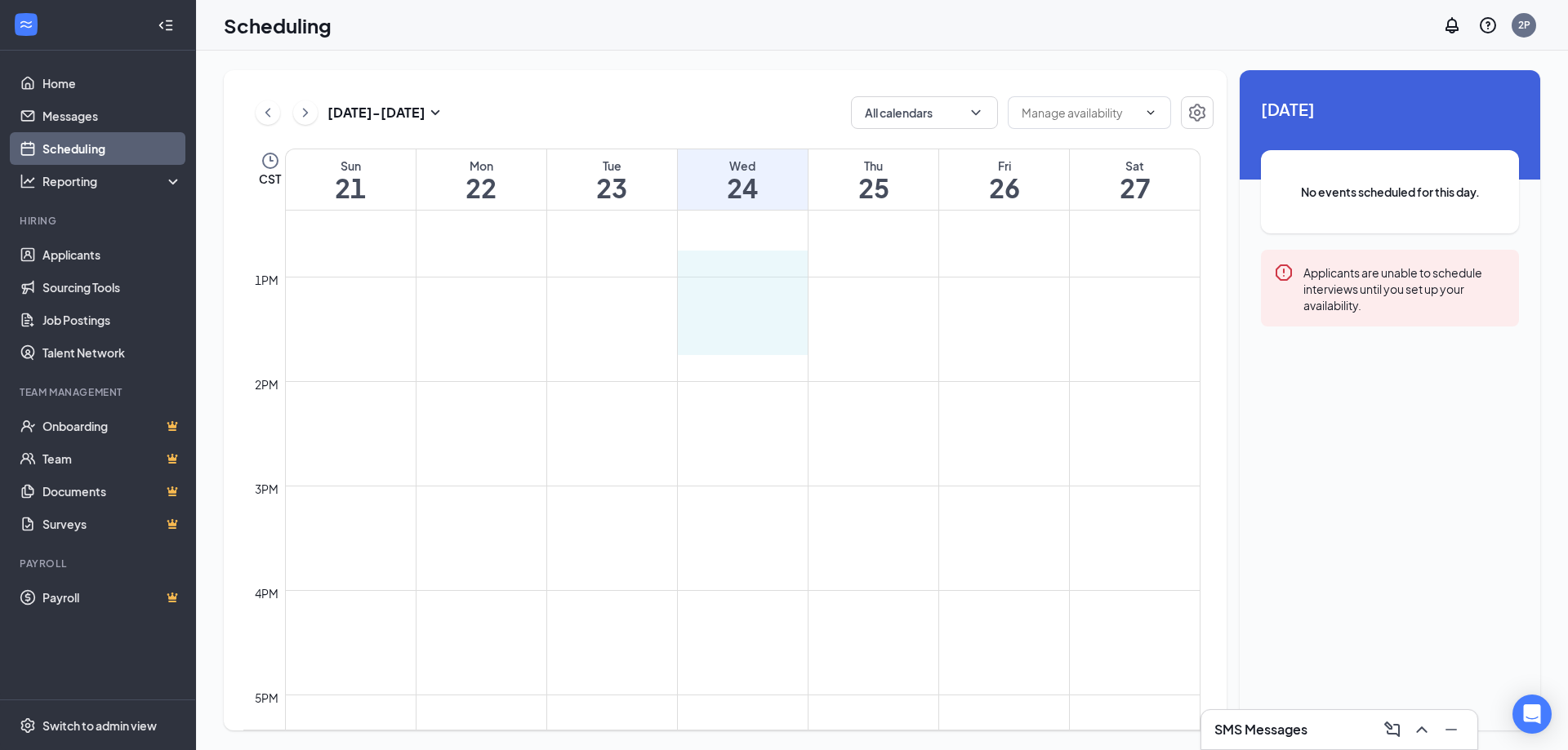
drag, startPoint x: 742, startPoint y: 275, endPoint x: 754, endPoint y: 335, distance: 61.2
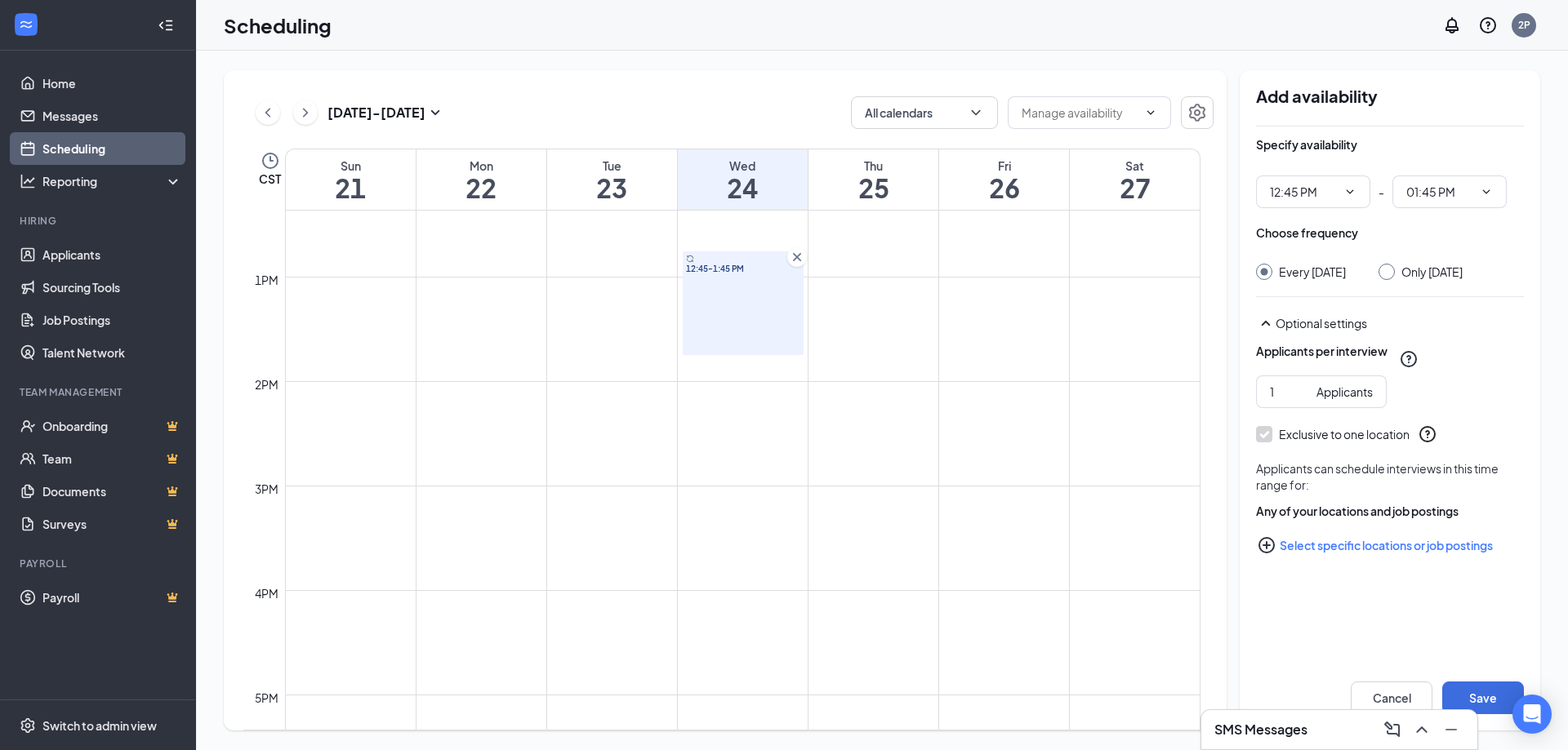
click at [796, 255] on icon "Cross" at bounding box center [797, 258] width 9 height 9
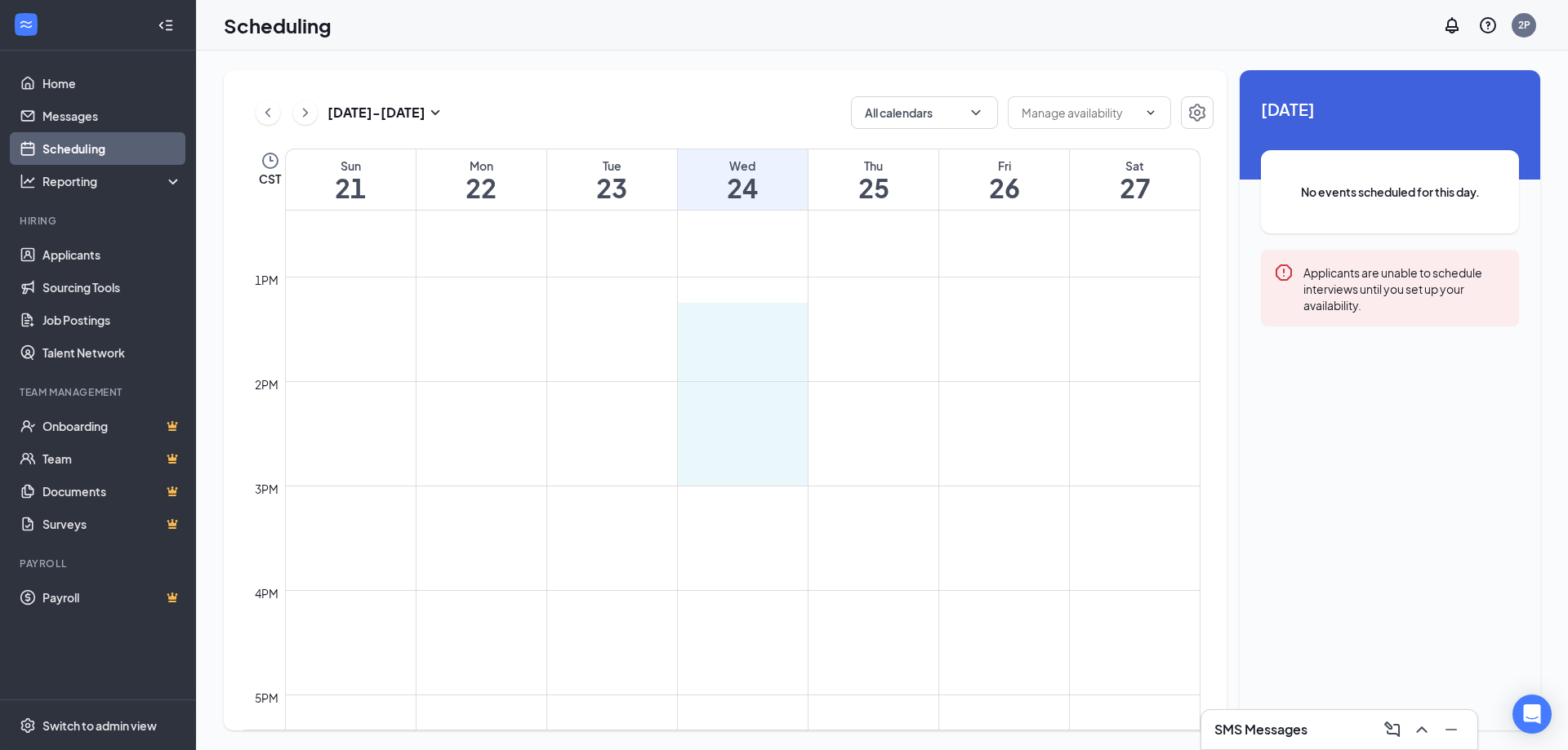
drag, startPoint x: 744, startPoint y: 323, endPoint x: 741, endPoint y: 478, distance: 155.0
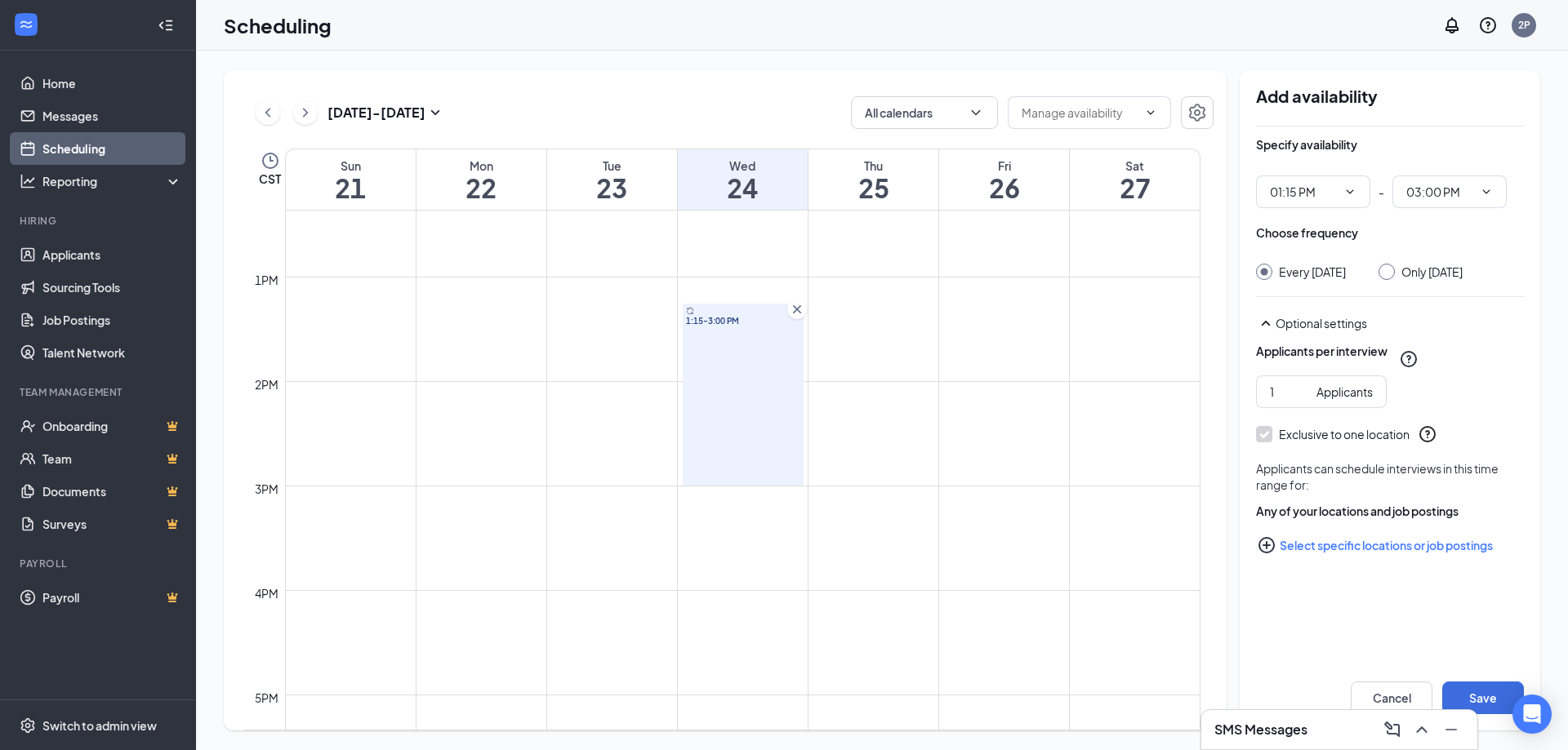
type input "01:15 PM"
type input "03:00 PM"
click at [1482, 195] on icon "ChevronDown" at bounding box center [1485, 191] width 13 height 13
click at [1488, 186] on icon "ChevronDown" at bounding box center [1485, 191] width 13 height 13
click at [795, 315] on icon "Cross" at bounding box center [796, 309] width 16 height 16
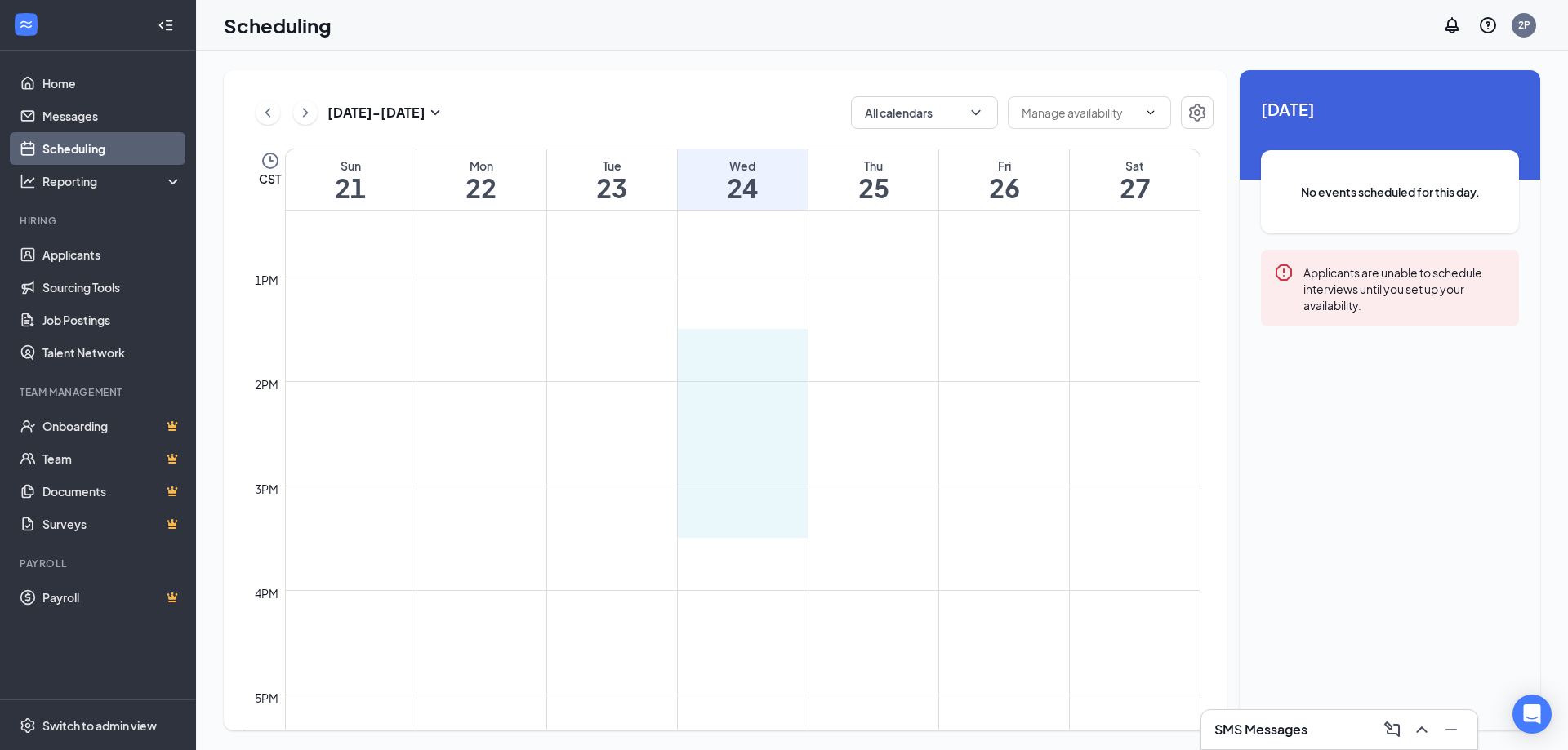
drag, startPoint x: 726, startPoint y: 344, endPoint x: 729, endPoint y: 533, distance: 189.0
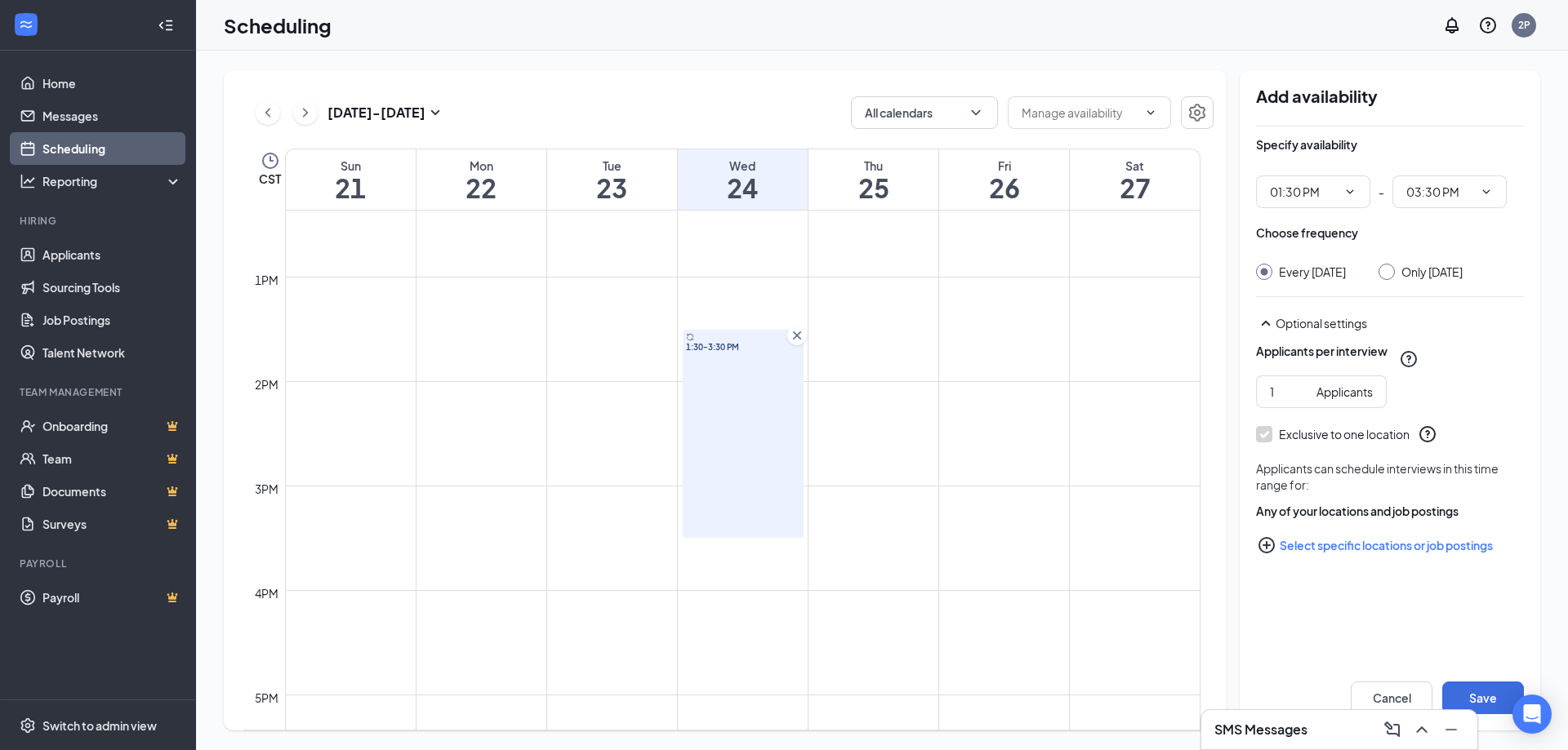
click at [1411, 276] on div "Only Wednesday, Sep 24" at bounding box center [1420, 271] width 84 height 16
click at [1390, 273] on input "Only Wednesday, Sep 24" at bounding box center [1383, 269] width 11 height 11
radio input "true"
radio input "false"
click at [1497, 702] on button "Save" at bounding box center [1483, 698] width 82 height 32
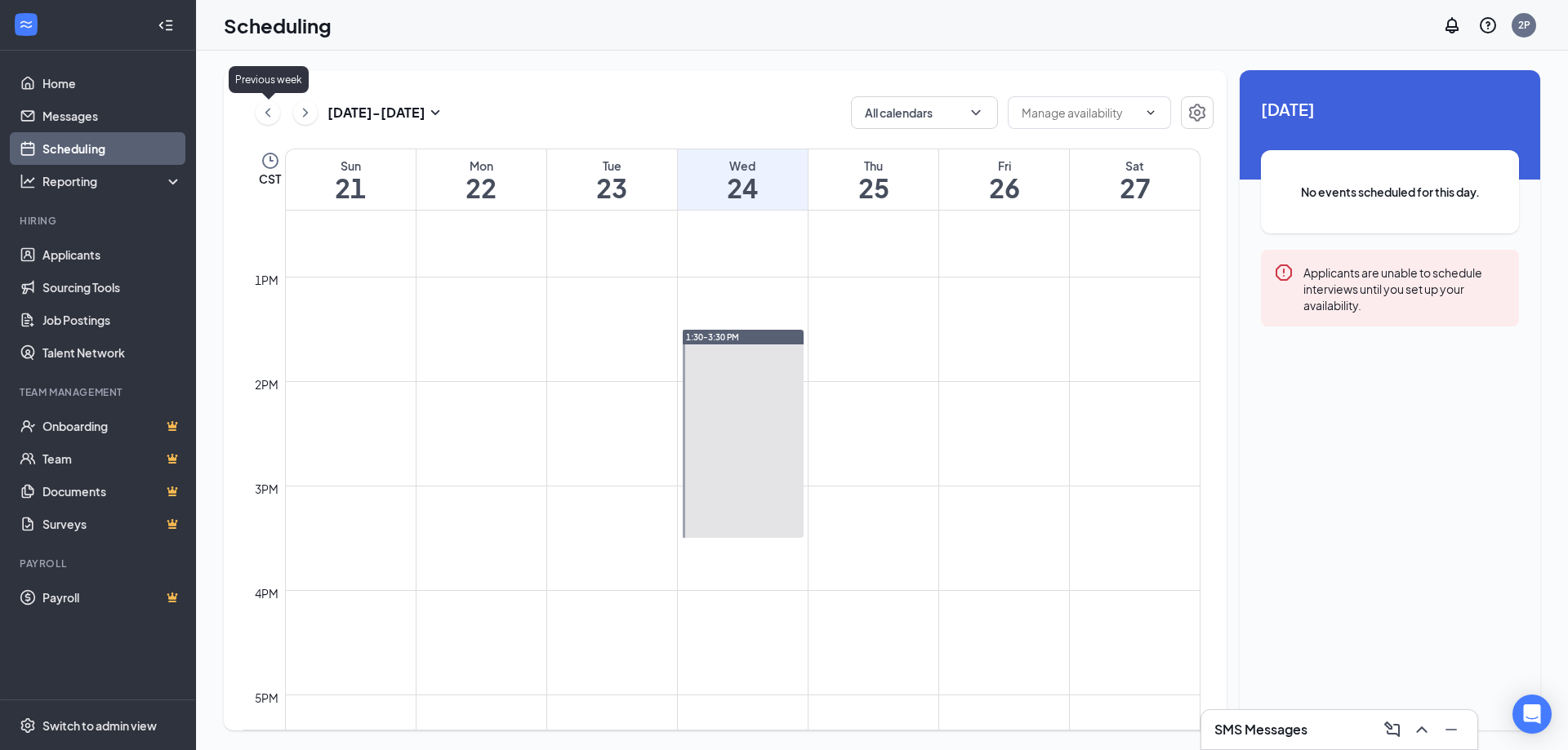
click at [270, 118] on icon "ChevronLeft" at bounding box center [267, 112] width 16 height 20
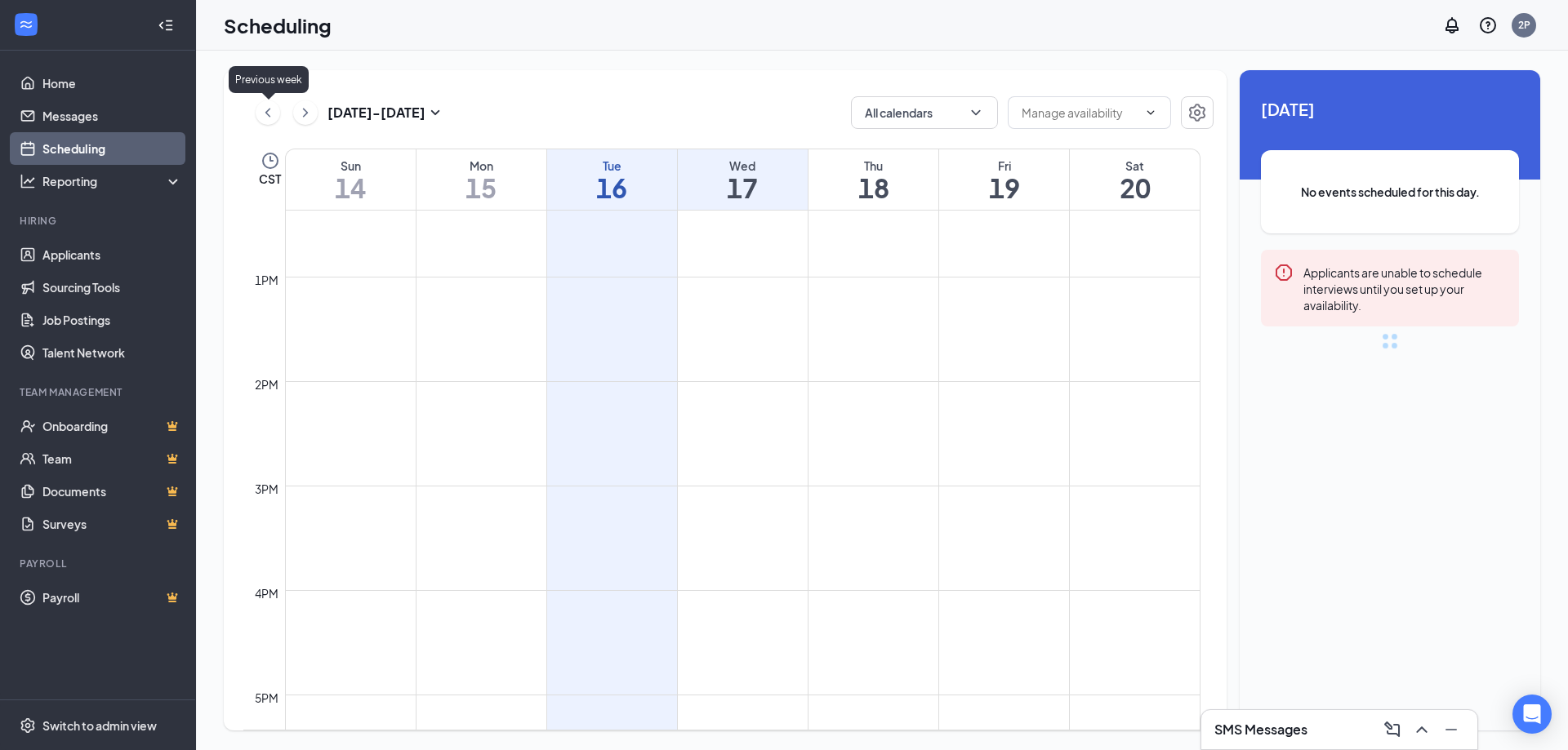
scroll to position [803, 0]
